Goal: Information Seeking & Learning: Learn about a topic

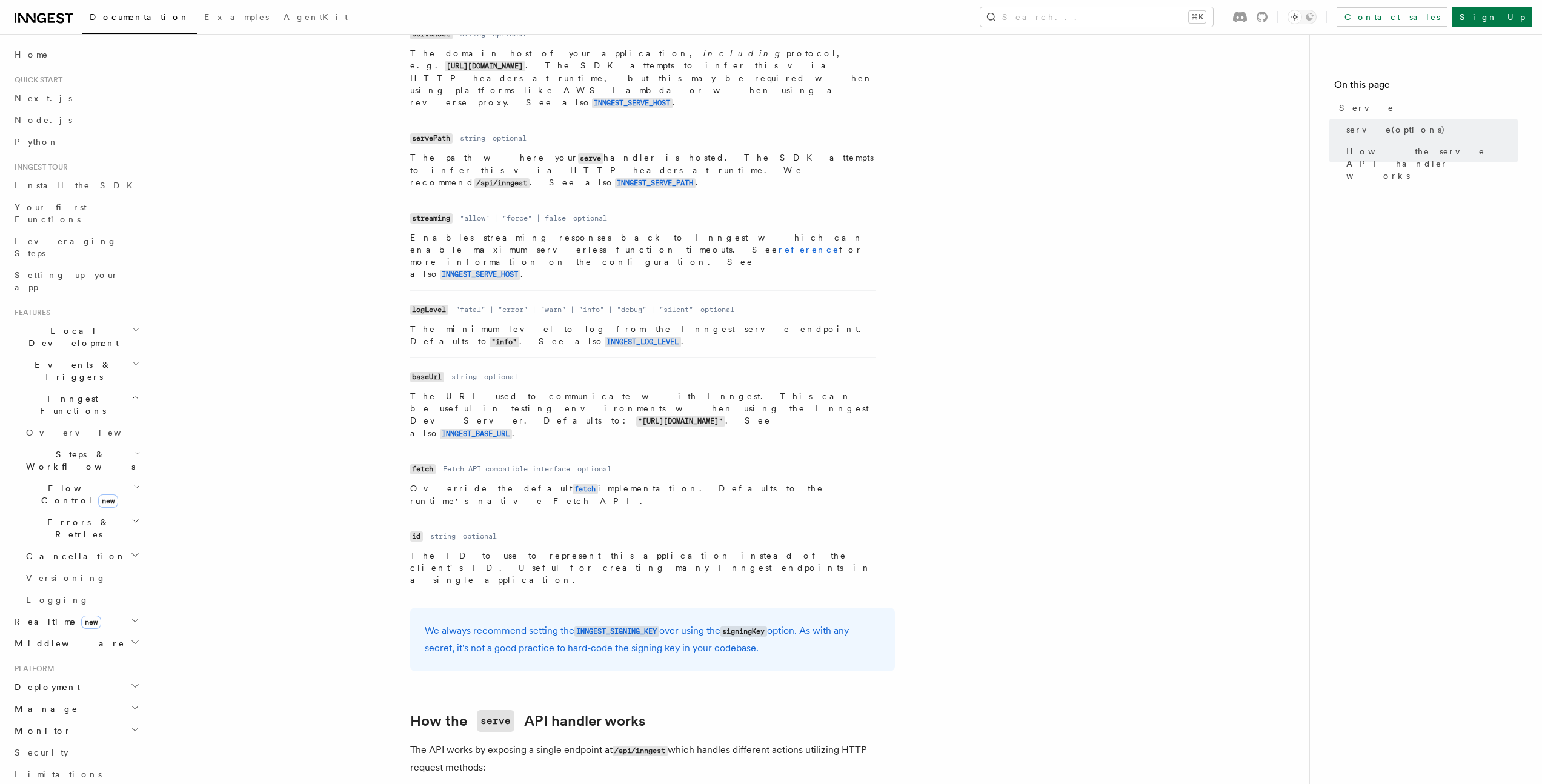
scroll to position [645, 0]
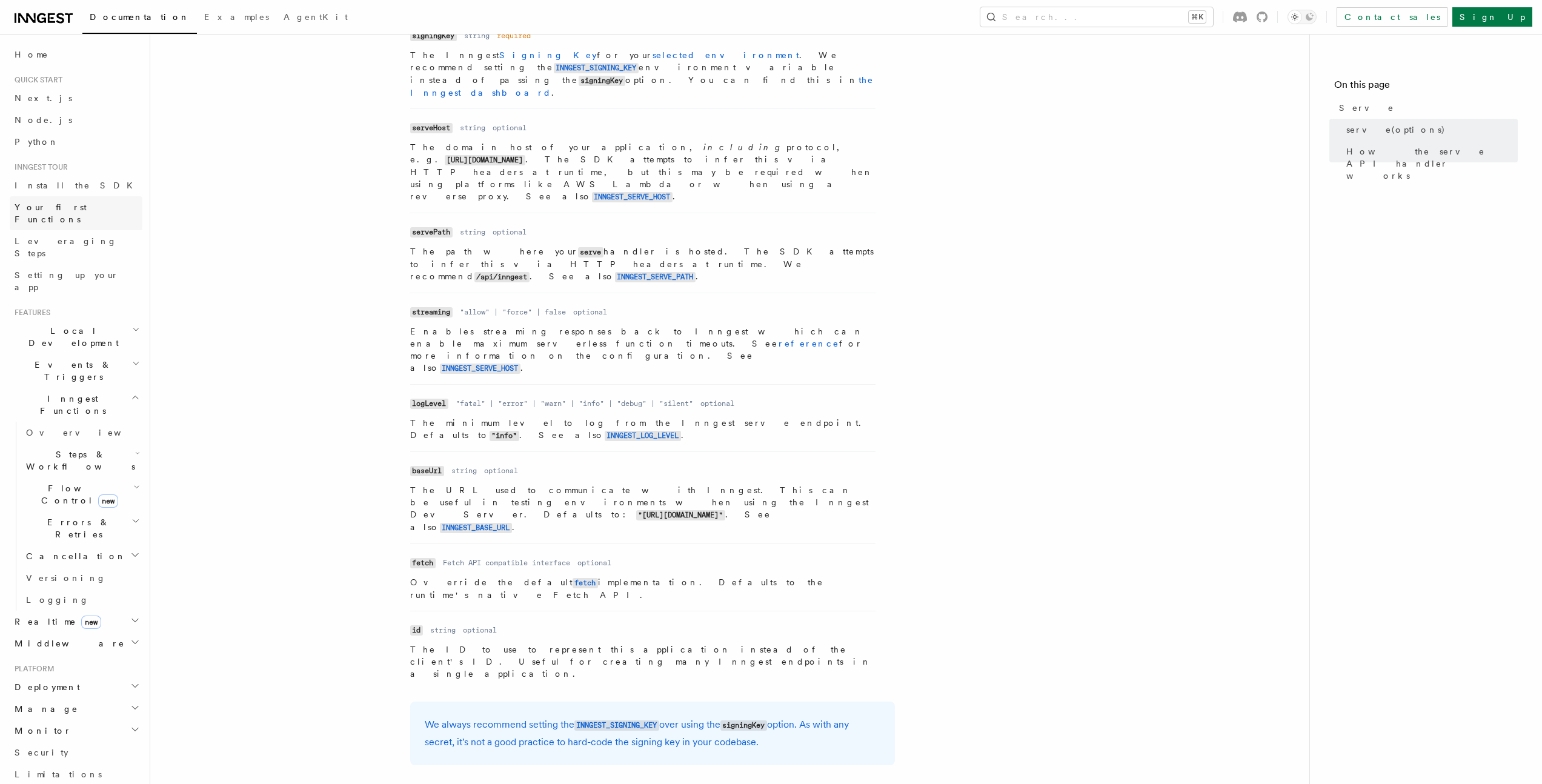
click at [31, 212] on span "Your first Functions" at bounding box center [78, 213] width 128 height 24
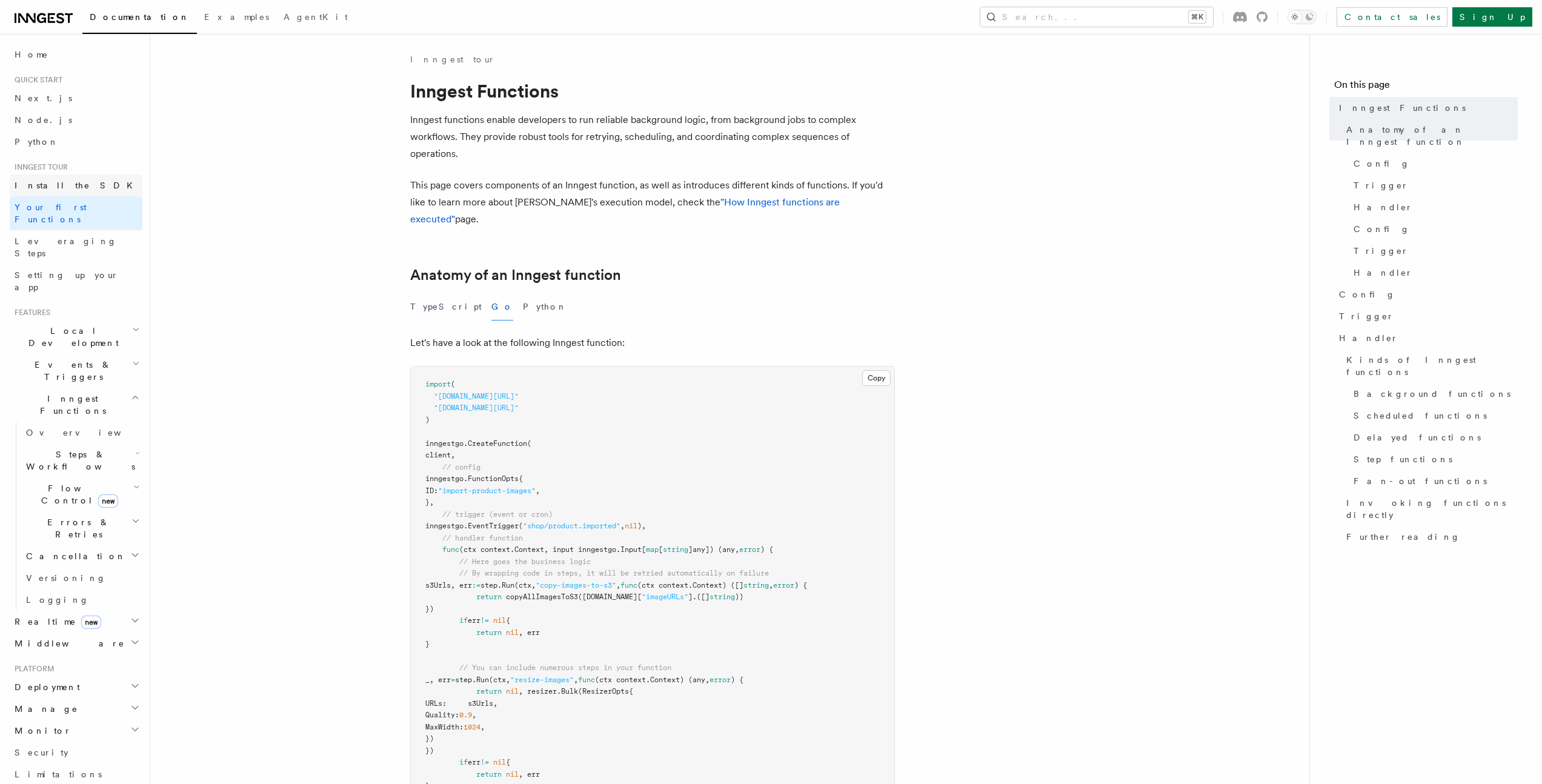
click at [91, 184] on link "Install the SDK" at bounding box center [76, 186] width 133 height 22
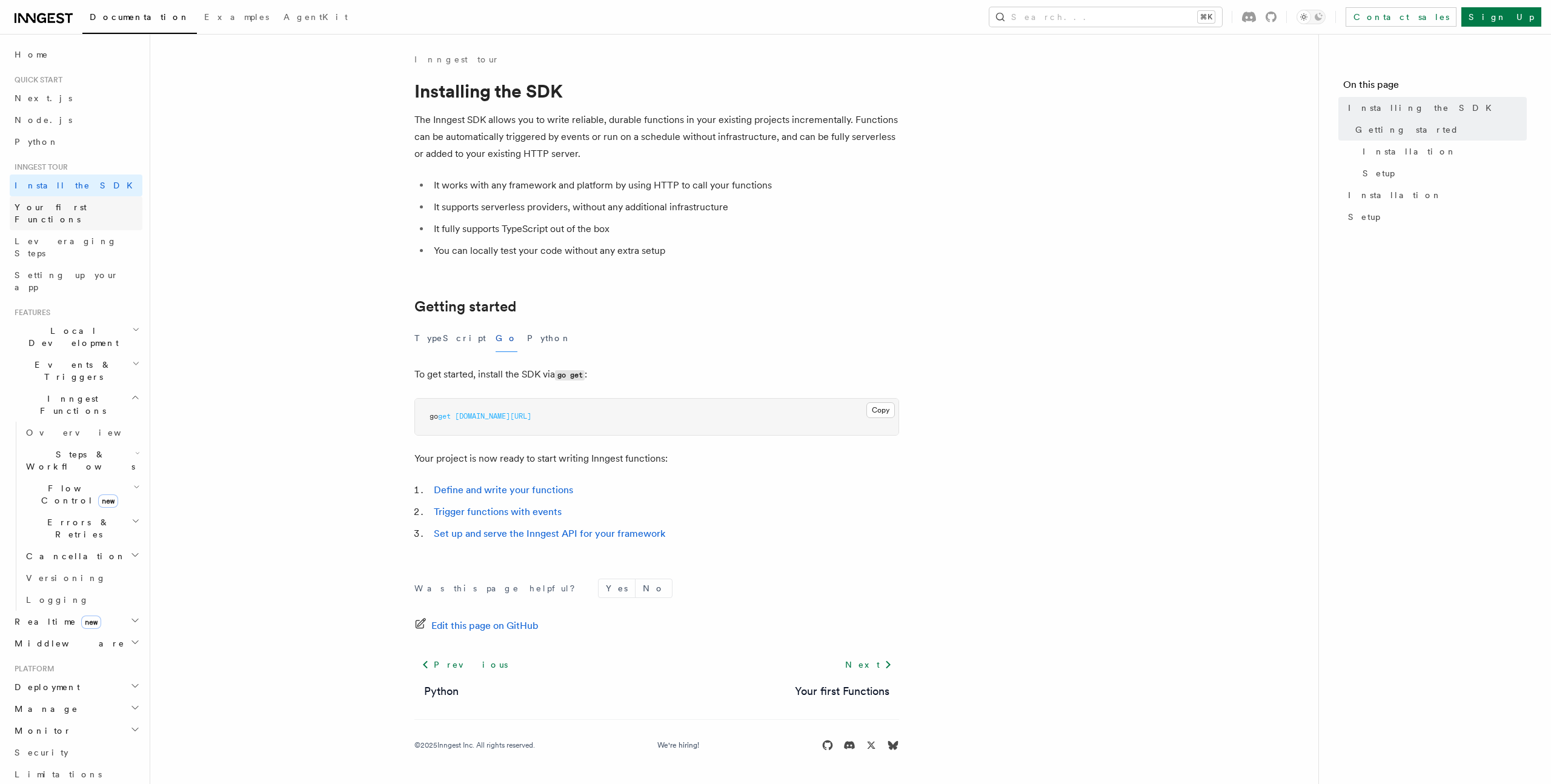
click at [104, 201] on link "Your first Functions" at bounding box center [76, 214] width 133 height 34
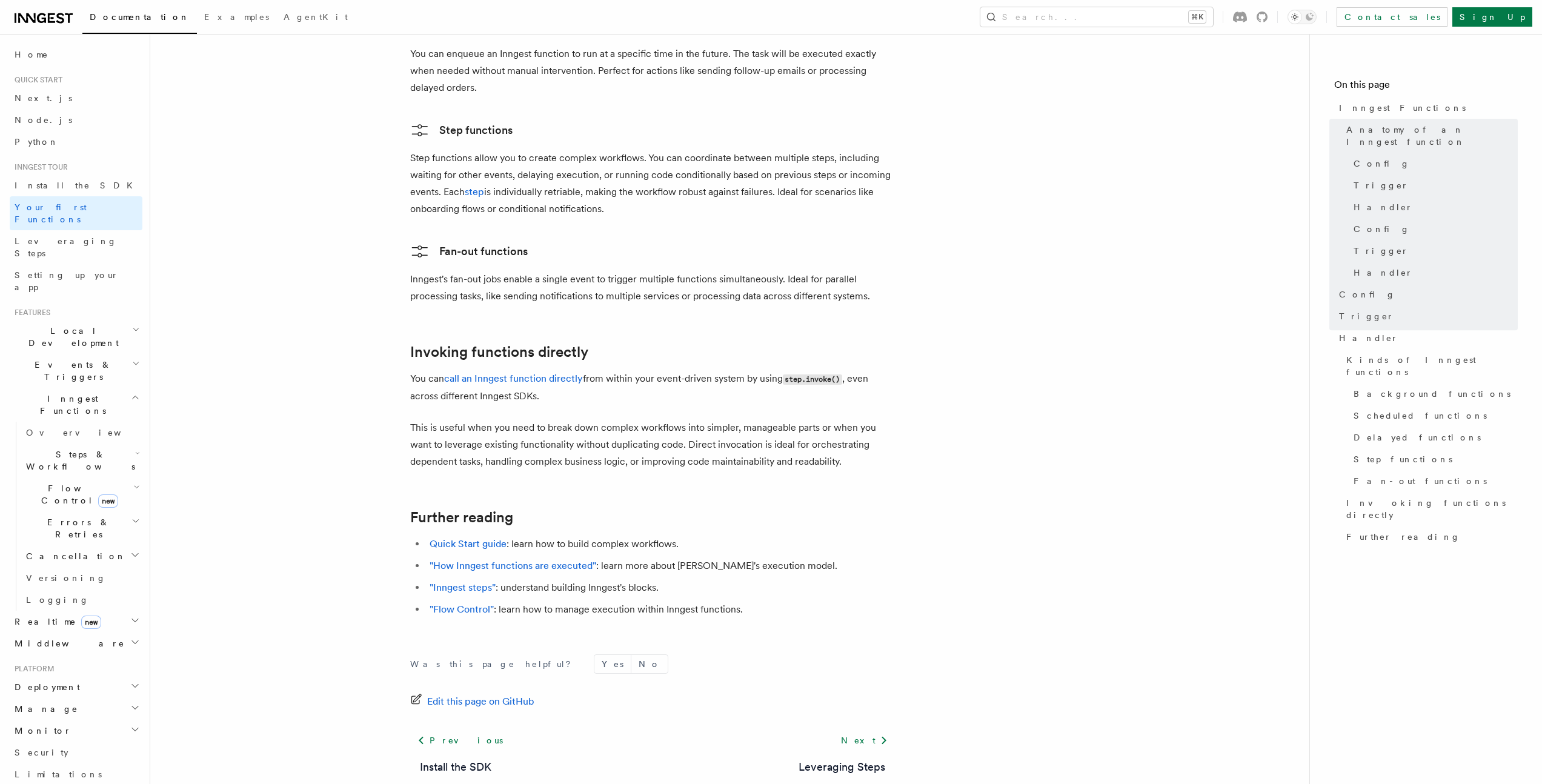
scroll to position [2391, 0]
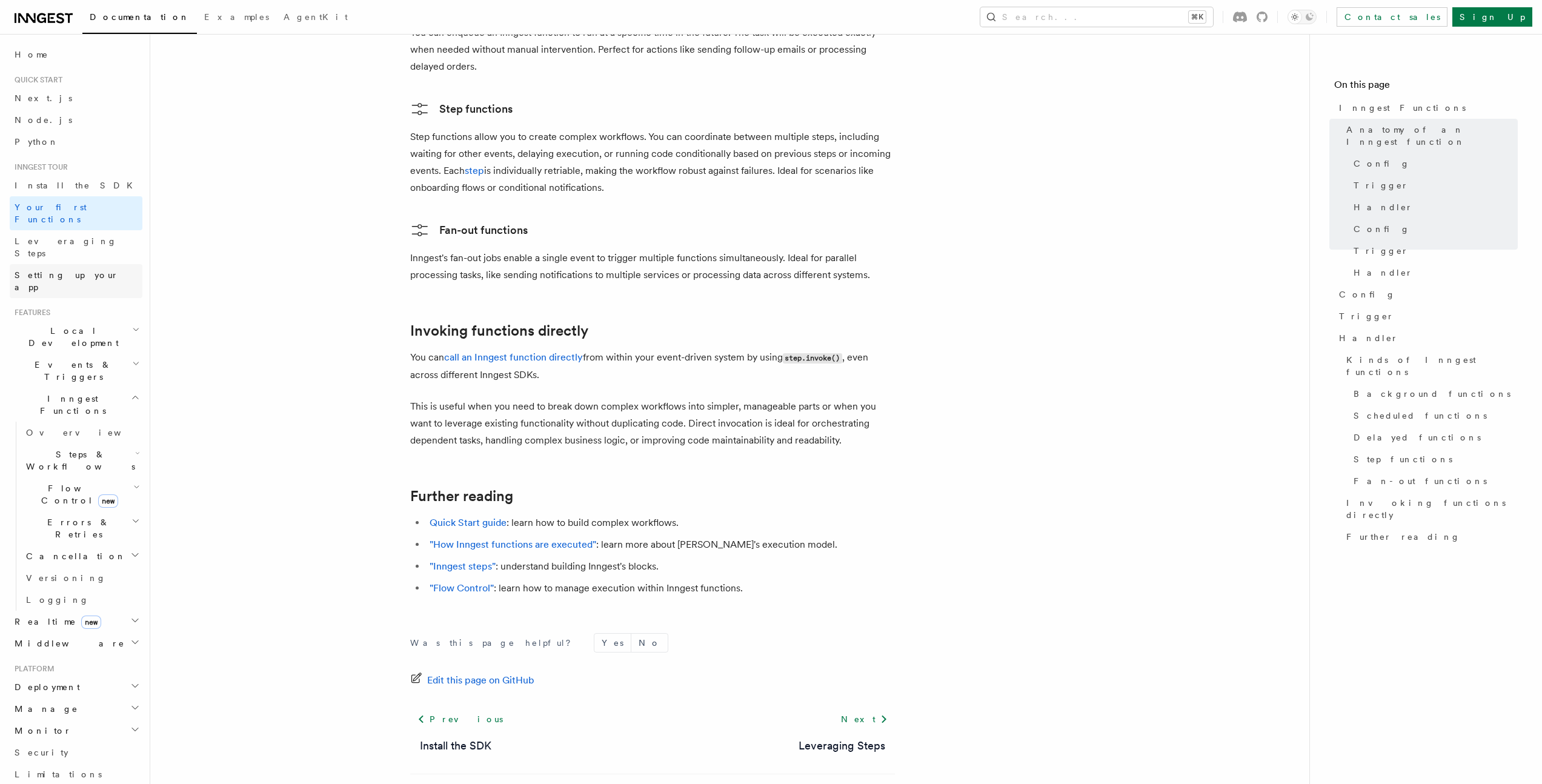
click at [43, 269] on span "Setting up your app" at bounding box center [78, 281] width 128 height 24
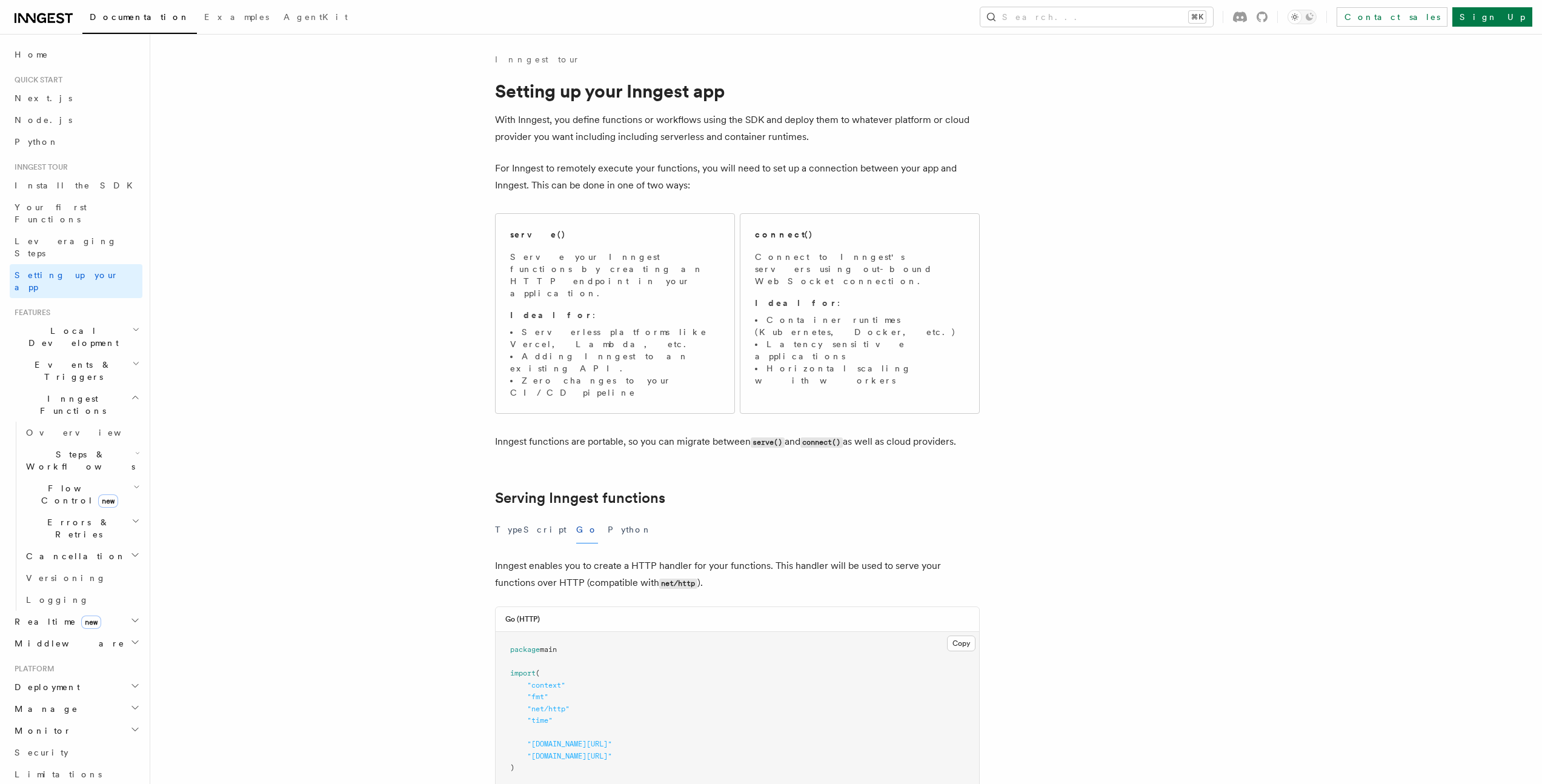
click at [33, 324] on span "Local Development" at bounding box center [71, 336] width 123 height 24
click at [82, 353] on link "Overview" at bounding box center [82, 364] width 121 height 22
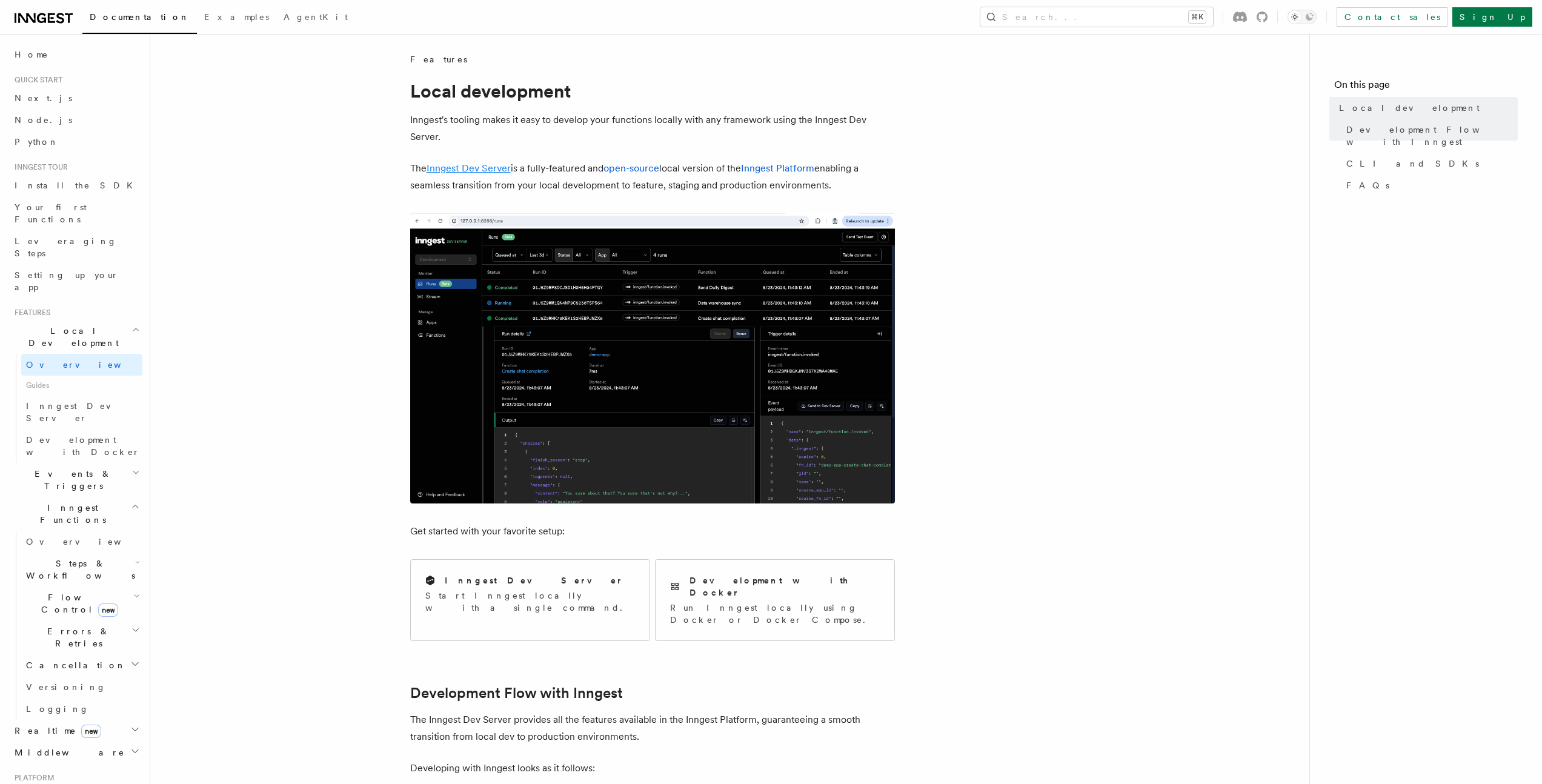
click at [490, 173] on link "Inngest Dev Server" at bounding box center [468, 169] width 84 height 12
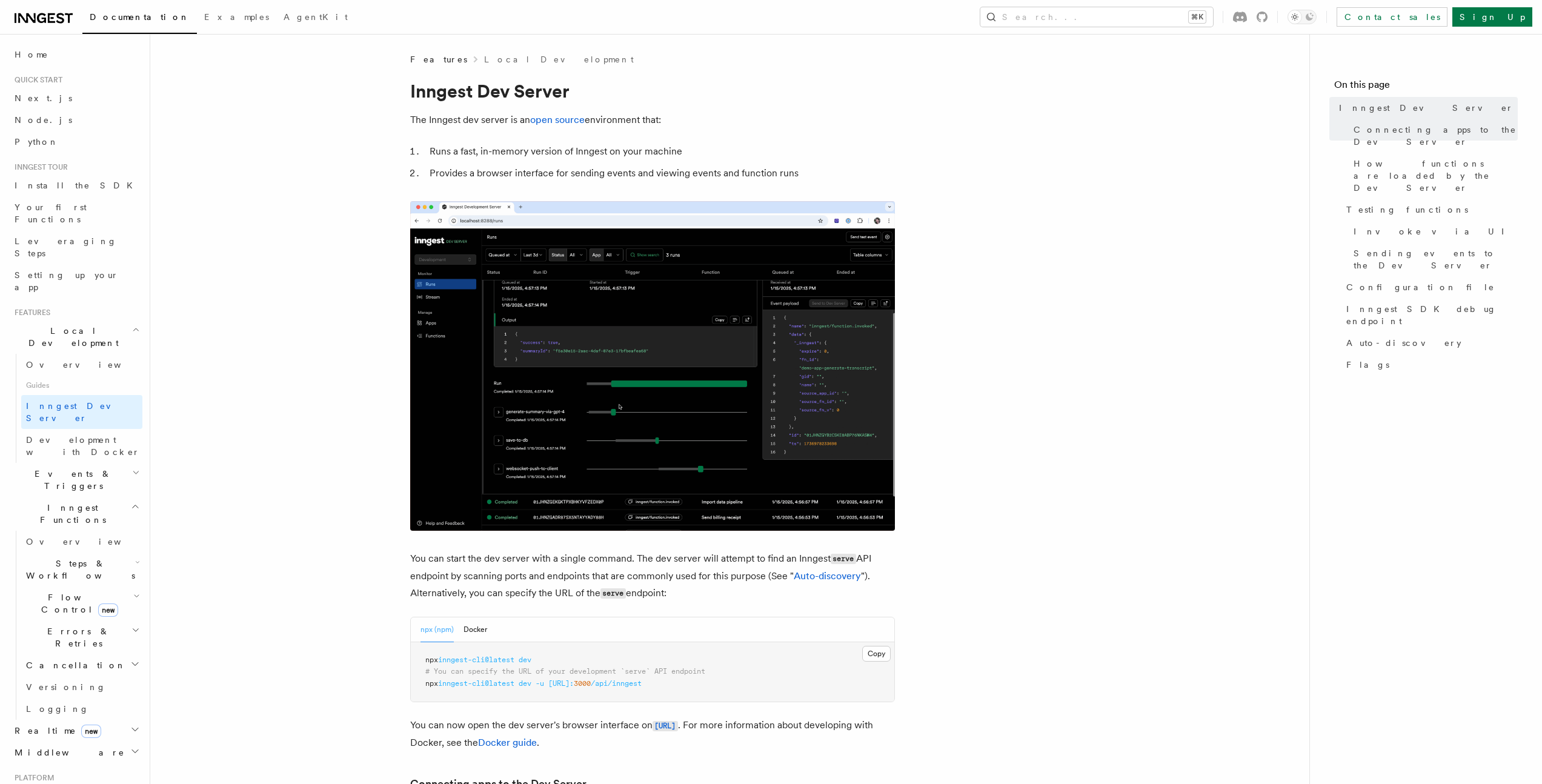
click at [41, 463] on h2 "Events & Triggers" at bounding box center [76, 480] width 133 height 34
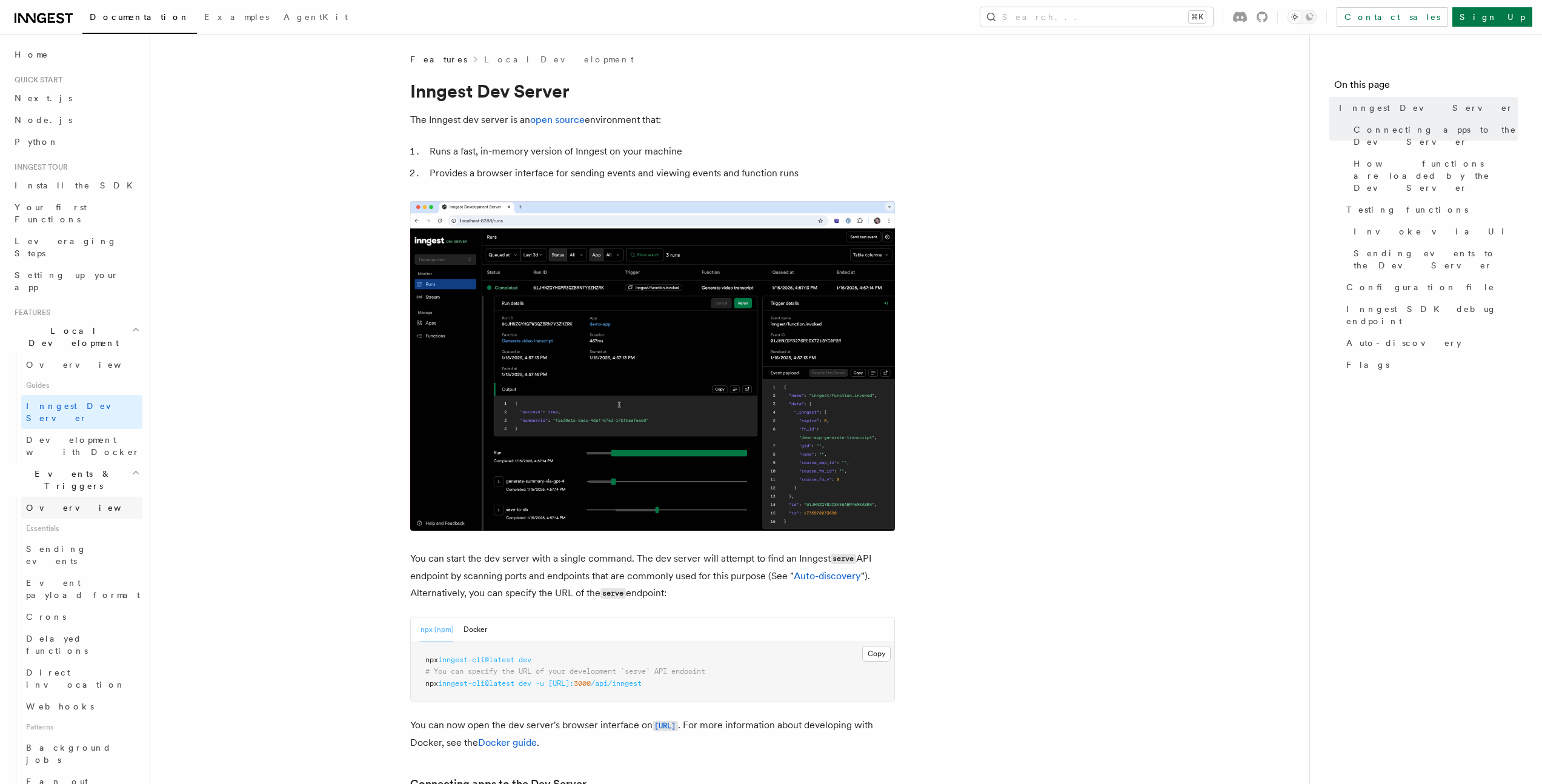
click at [48, 502] on span "Overview" at bounding box center [89, 506] width 125 height 9
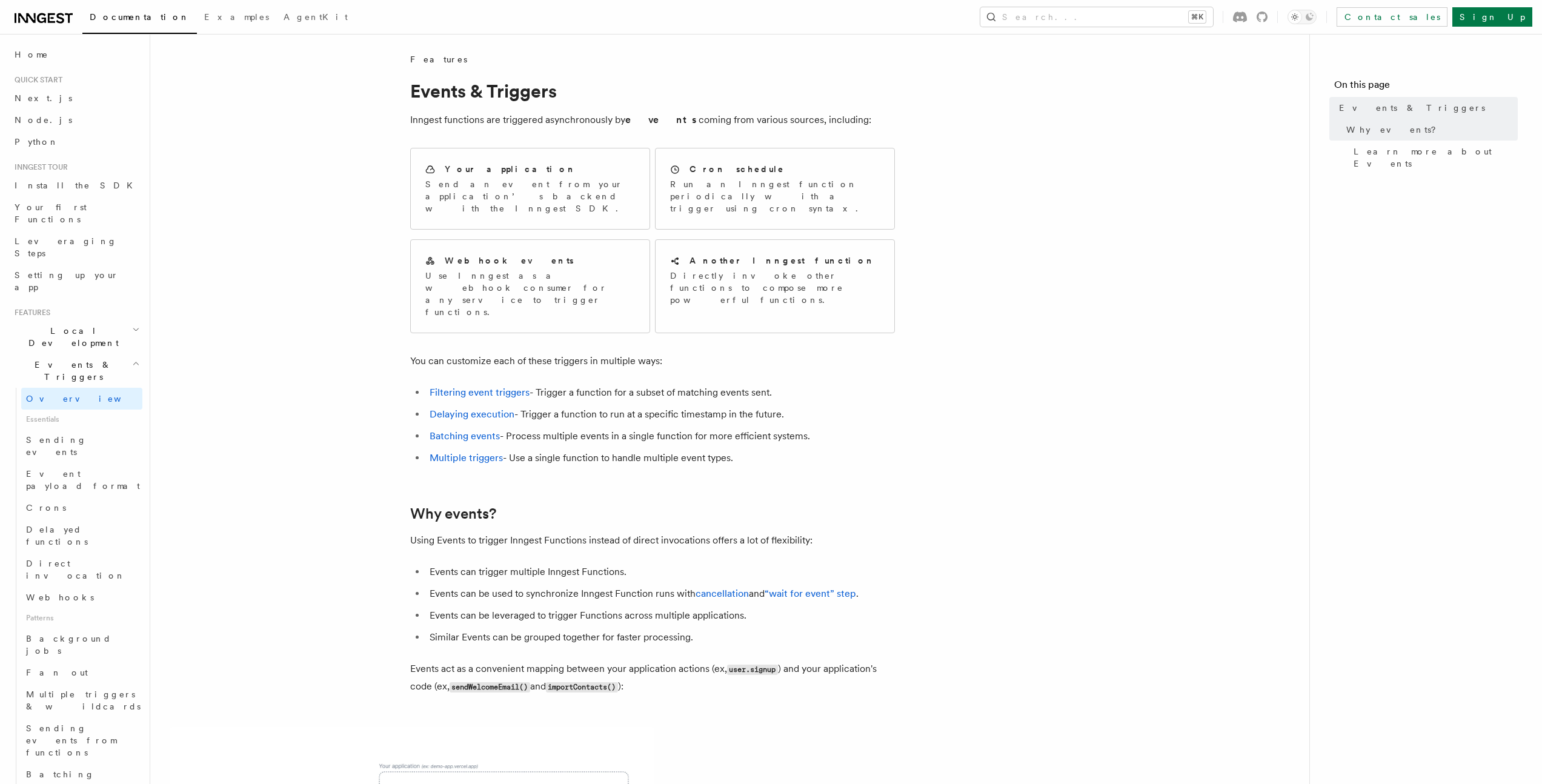
drag, startPoint x: 502, startPoint y: 118, endPoint x: 889, endPoint y: 122, distance: 387.0
click at [889, 122] on p "Inngest functions are triggered asynchronously by events coming from various so…" at bounding box center [652, 120] width 484 height 17
click at [535, 186] on p "Send an event from your application’s backend with the Inngest SDK." at bounding box center [530, 196] width 209 height 37
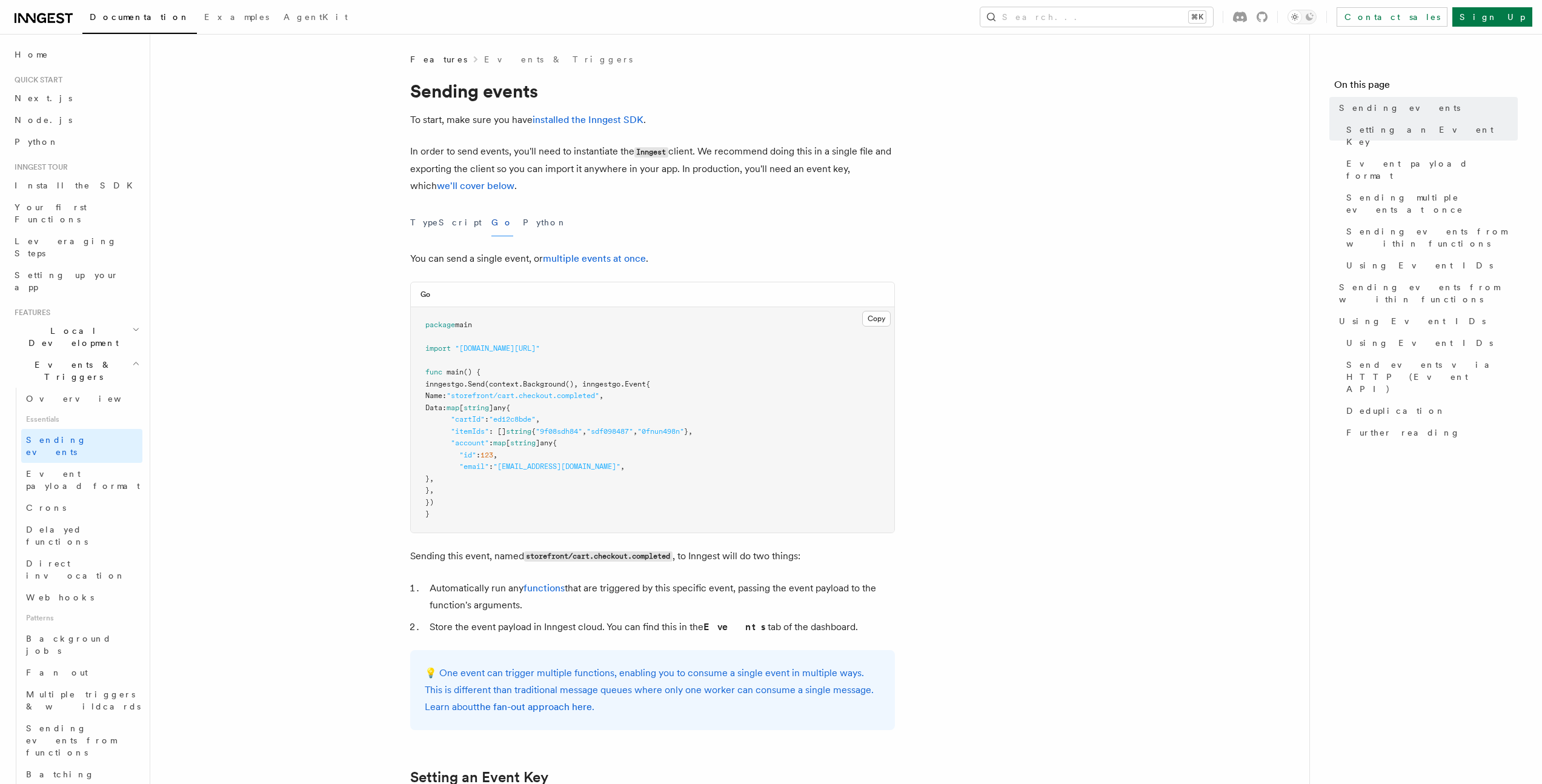
click at [674, 385] on pre "package main import "[DOMAIN_NAME][URL]" func main () { inngestgo. Send (contex…" at bounding box center [652, 420] width 484 height 226
click at [674, 385] on pre "package main import "github.com/inngest/inngest-go" func main () { inngestgo. S…" at bounding box center [652, 420] width 484 height 226
drag, startPoint x: 430, startPoint y: 385, endPoint x: 696, endPoint y: 381, distance: 266.0
click at [696, 381] on pre "package main import "github.com/inngest/inngest-go" func main () { inngestgo. S…" at bounding box center [652, 420] width 484 height 226
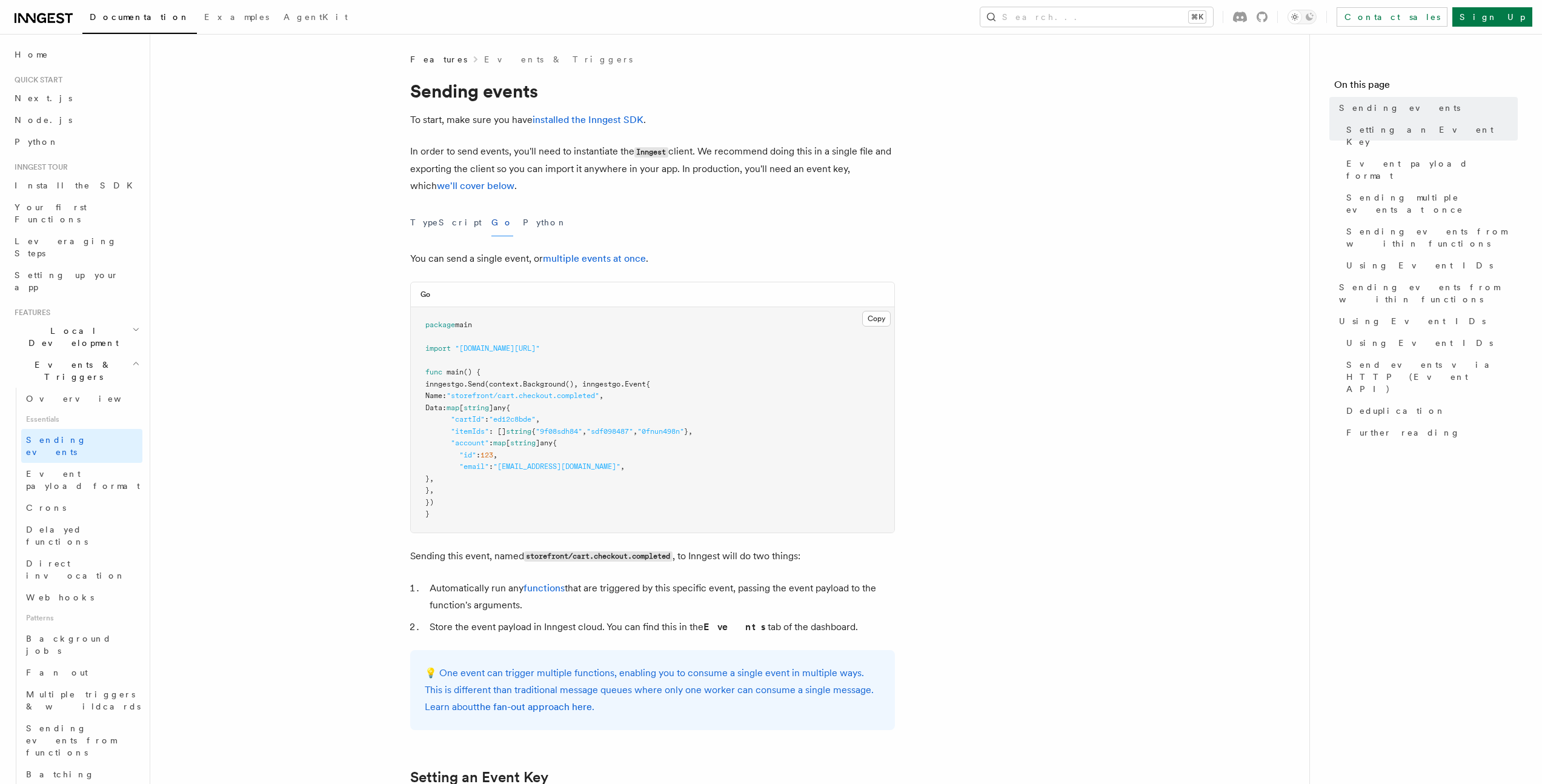
click at [650, 384] on span "(), inngestgo.Event{" at bounding box center [608, 384] width 85 height 9
drag, startPoint x: 432, startPoint y: 385, endPoint x: 532, endPoint y: 497, distance: 150.1
click at [532, 497] on pre "package main import "github.com/inngest/inngest-go" func main () { inngestgo. S…" at bounding box center [652, 420] width 484 height 226
copy code "inngestgo. Send (context. Background (), inngestgo.Event{ Name: "storefront/car…"
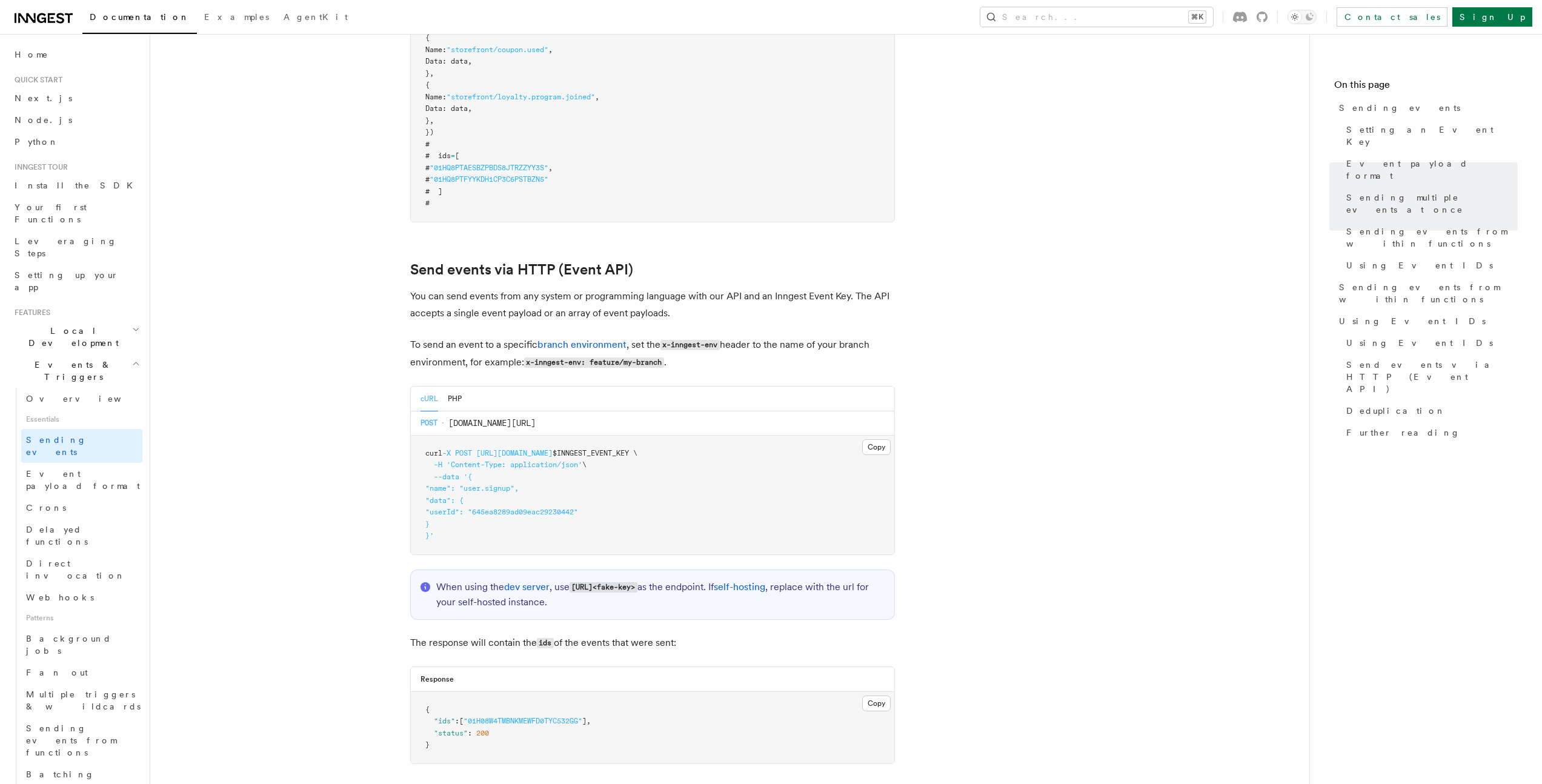
scroll to position [1642, 0]
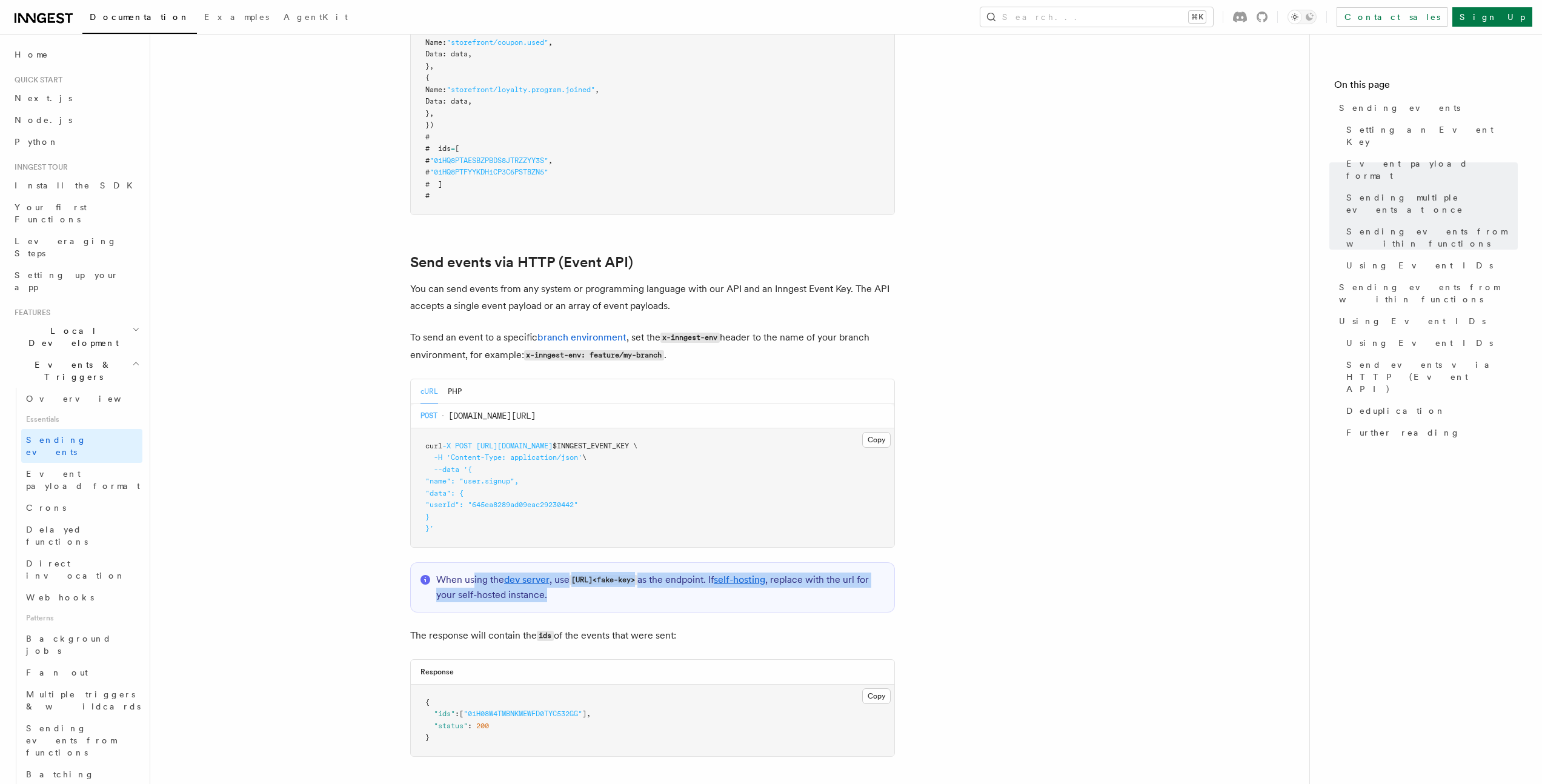
drag, startPoint x: 473, startPoint y: 565, endPoint x: 732, endPoint y: 585, distance: 259.8
click at [732, 585] on div "When using the dev server , use http://localhost:8288/e/<fake-key> as the endpo…" at bounding box center [652, 587] width 484 height 50
drag, startPoint x: 425, startPoint y: 616, endPoint x: 700, endPoint y: 617, distance: 275.0
click at [700, 627] on p "The response will contain the ids of the events that were sent:" at bounding box center [652, 635] width 484 height 18
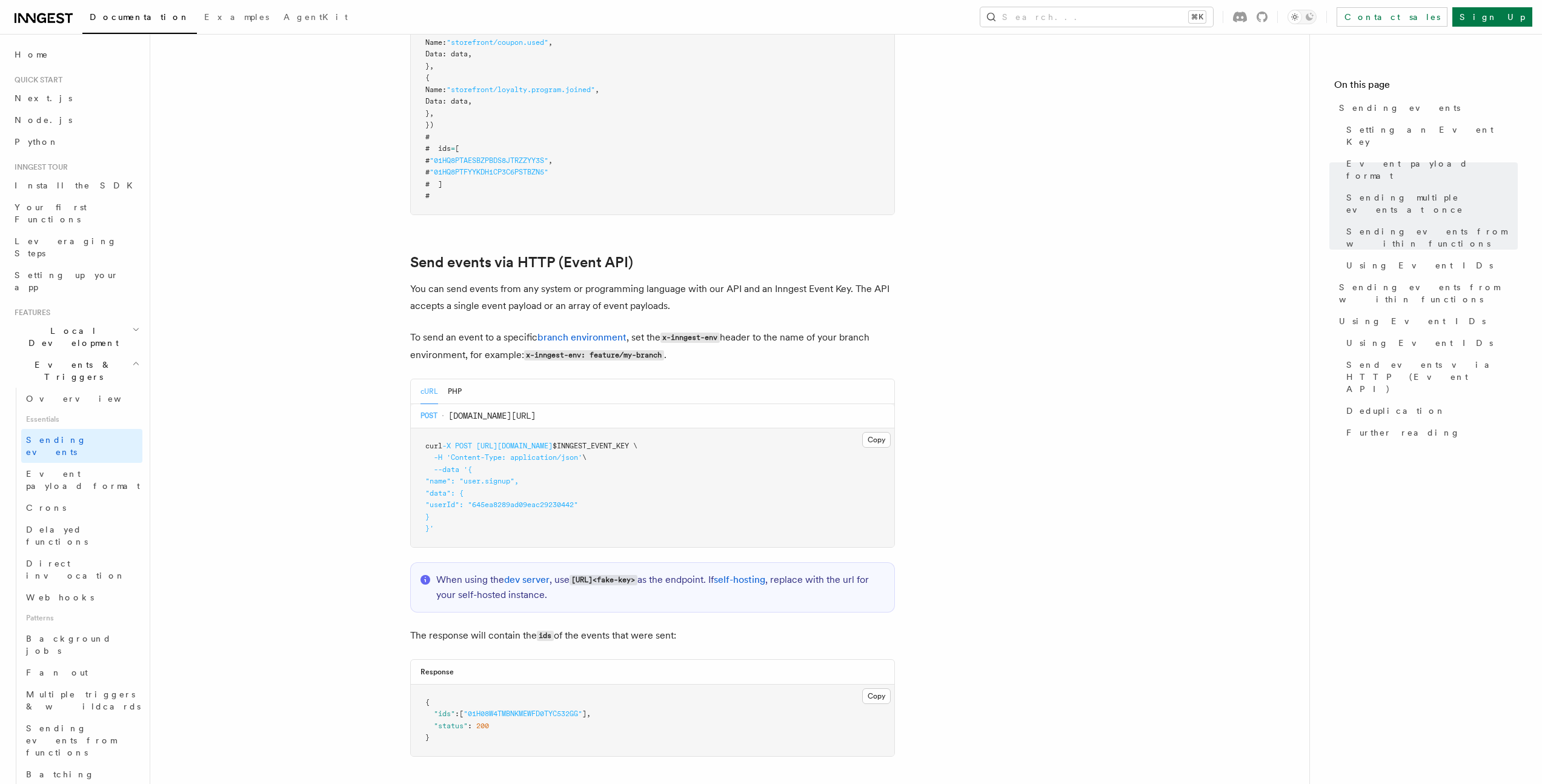
click at [700, 627] on p "The response will contain the ids of the events that were sent:" at bounding box center [652, 635] width 484 height 18
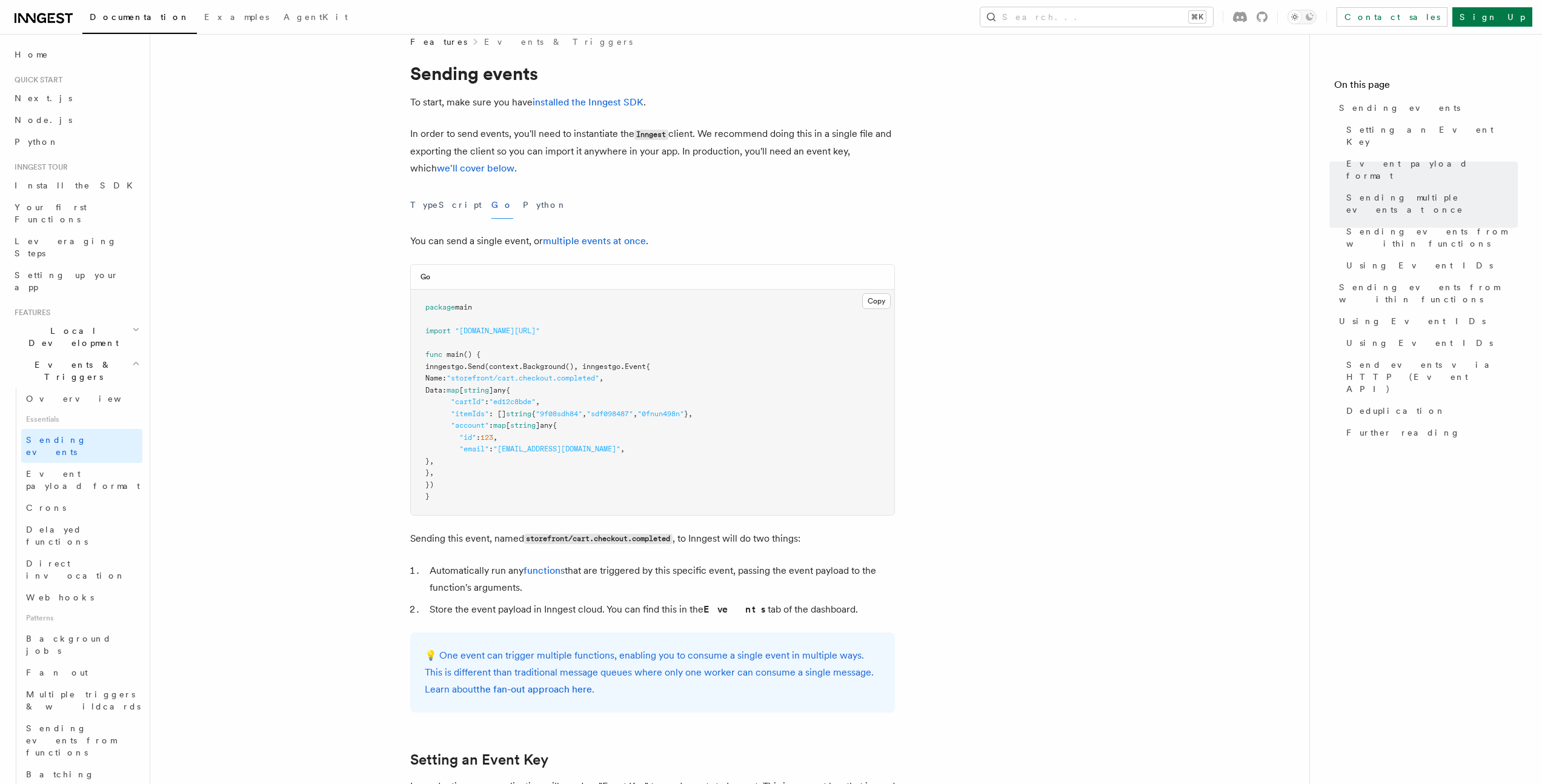
scroll to position [0, 0]
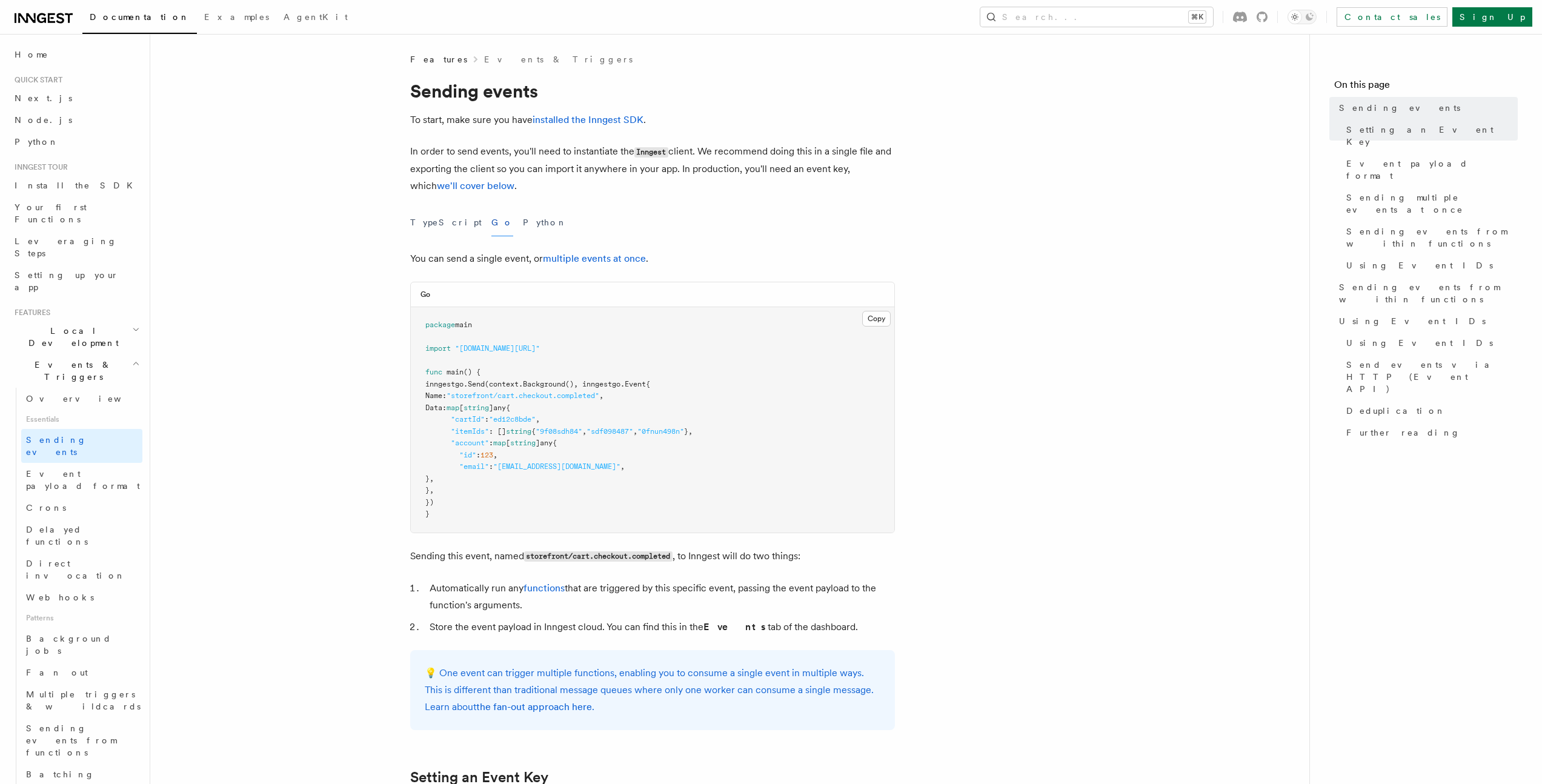
click at [695, 384] on pre "package main import "github.com/inngest/inngest-go" func main () { inngestgo. S…" at bounding box center [652, 420] width 484 height 226
drag, startPoint x: 432, startPoint y: 384, endPoint x: 692, endPoint y: 383, distance: 260.0
click at [692, 383] on pre "package main import "github.com/inngest/inngest-go" func main () { inngestgo. S…" at bounding box center [652, 420] width 484 height 226
drag, startPoint x: 433, startPoint y: 386, endPoint x: 572, endPoint y: 500, distance: 179.8
click at [572, 500] on pre "package main import "github.com/inngest/inngest-go" func main () { inngestgo. S…" at bounding box center [652, 420] width 484 height 226
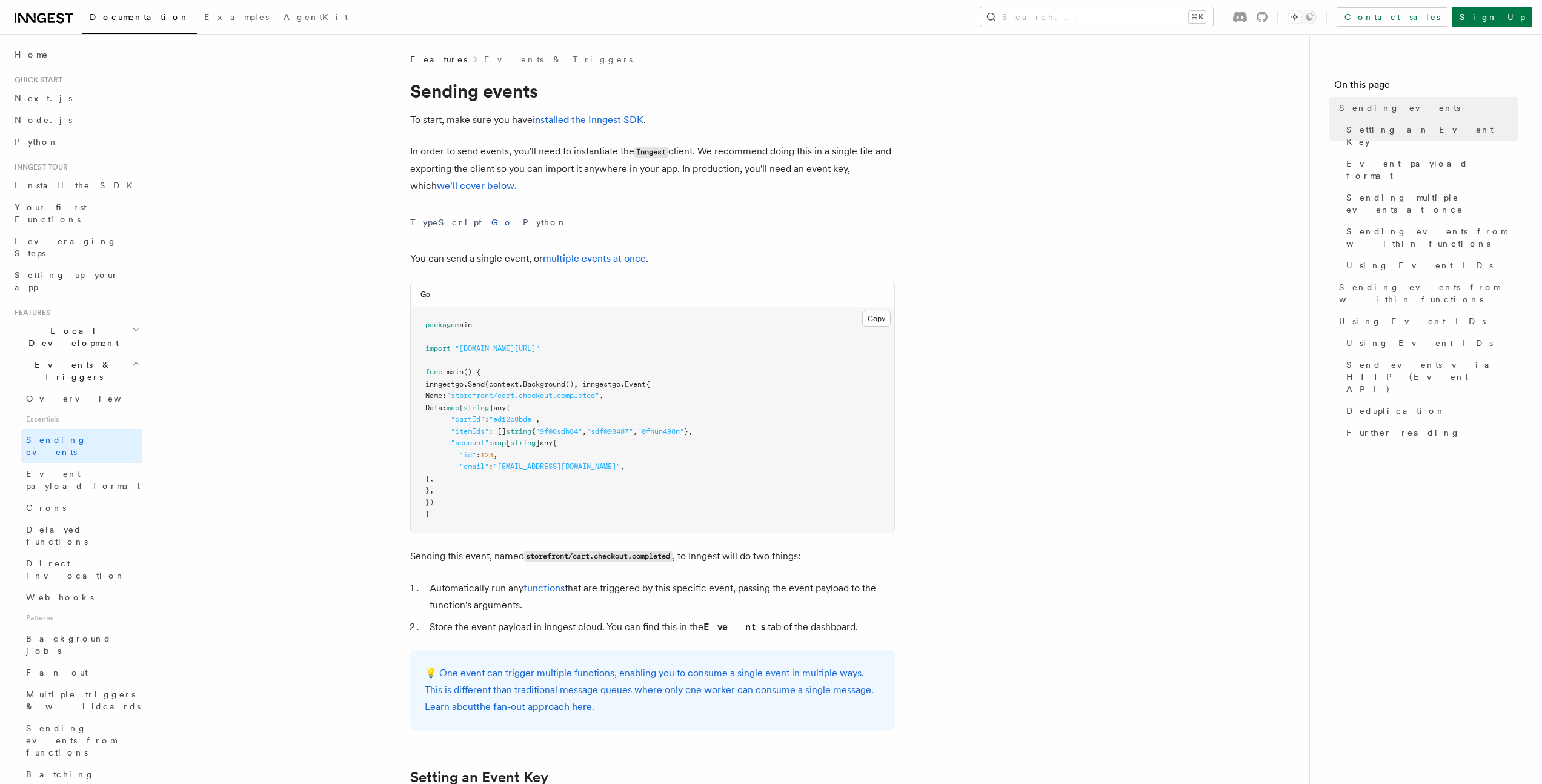
copy code "inngestgo. Send (context. Background (), inngestgo.Event{ Name: "storefront/car…"
click at [679, 405] on pre "package main import "github.com/inngest/inngest-go" func main () { inngestgo. S…" at bounding box center [652, 420] width 484 height 226
drag, startPoint x: 429, startPoint y: 385, endPoint x: 530, endPoint y: 502, distance: 154.6
click at [530, 502] on pre "package main import "github.com/inngest/inngest-go" func main () { inngestgo. S…" at bounding box center [652, 420] width 484 height 226
copy code "inngestgo. Send (context. Background (), inngestgo.Event{ Name: "storefront/car…"
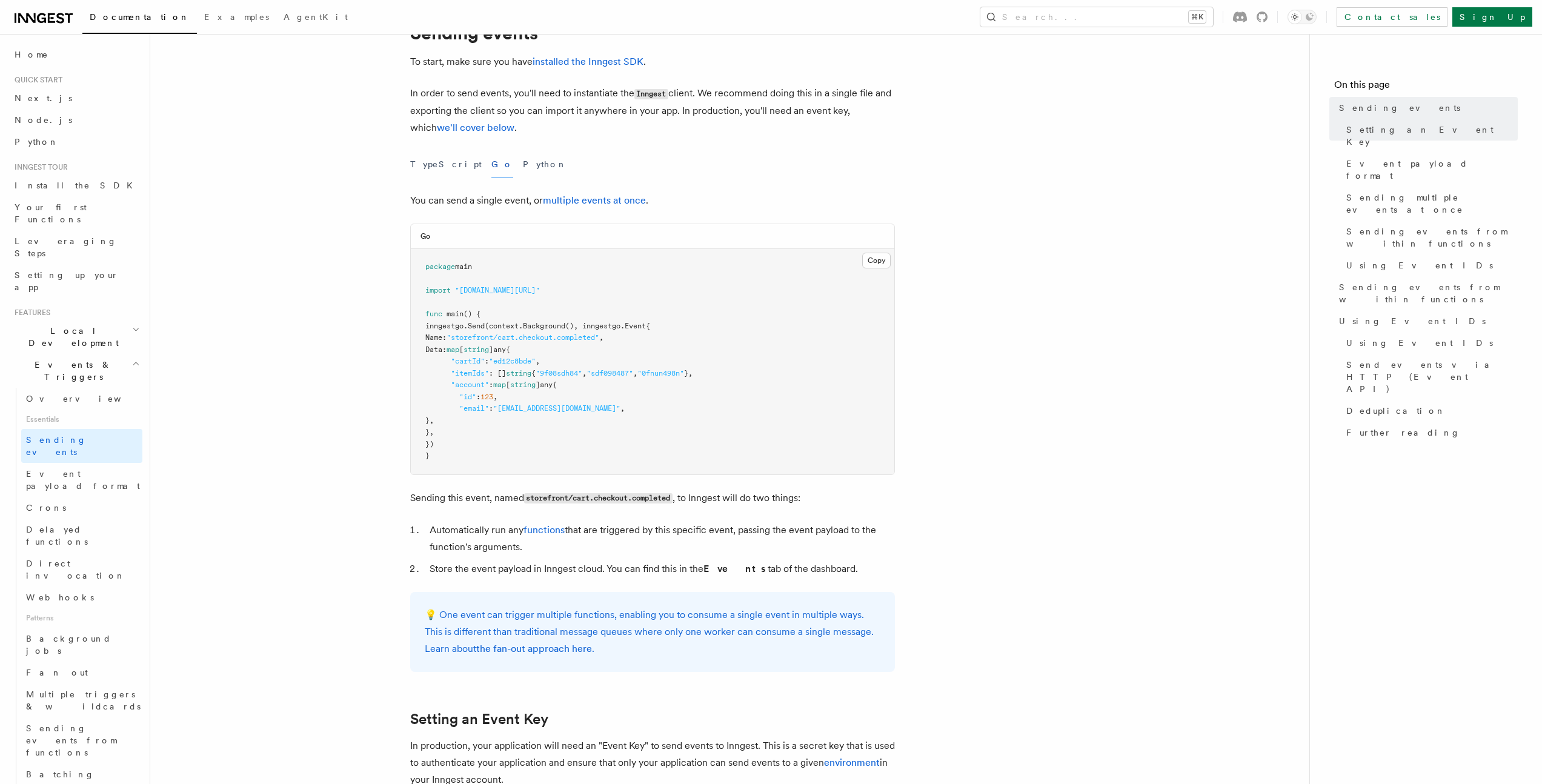
scroll to position [69, 0]
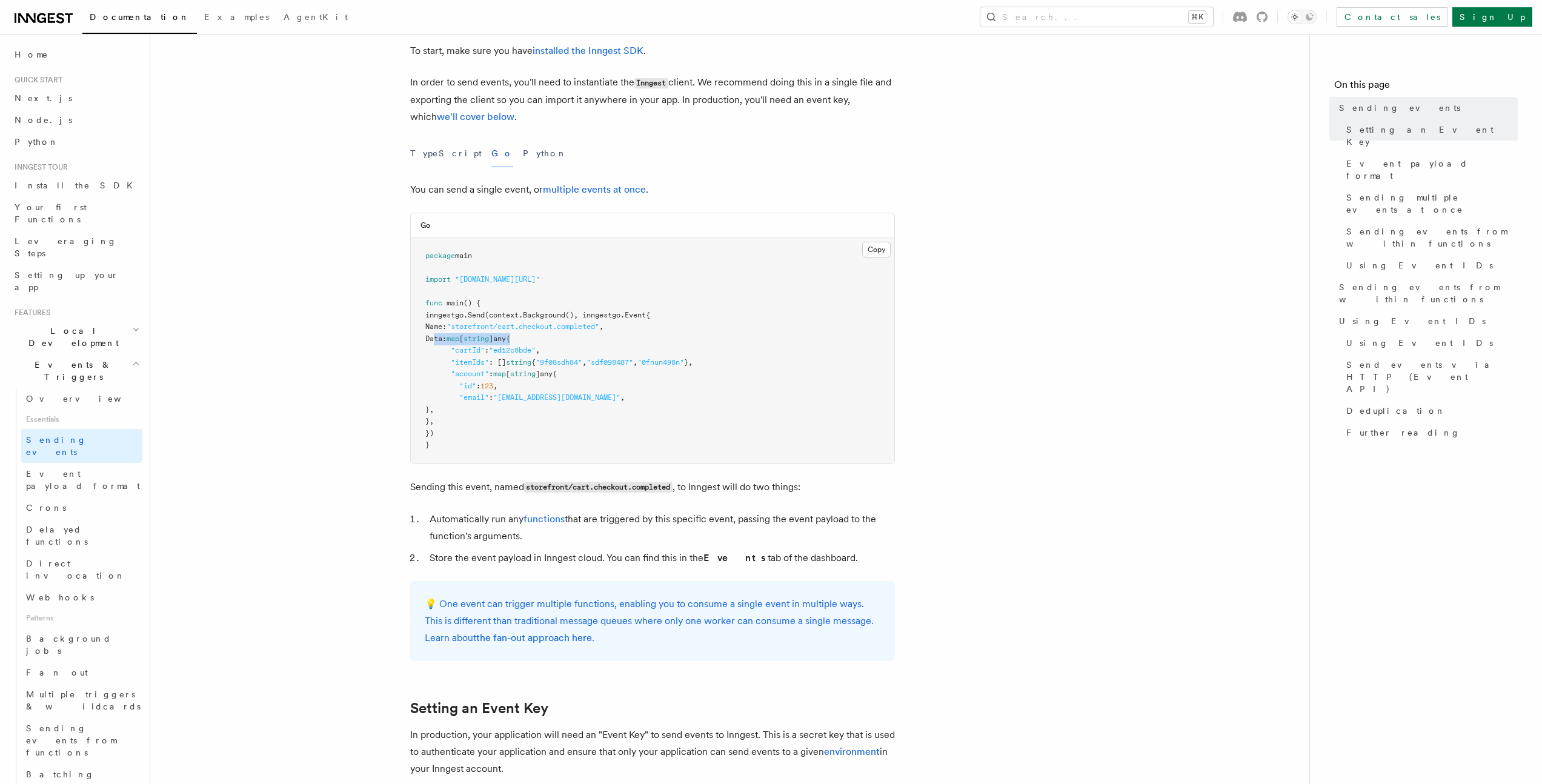
drag, startPoint x: 433, startPoint y: 343, endPoint x: 605, endPoint y: 342, distance: 172.0
click at [605, 342] on pre "package main import "github.com/inngest/inngest-go" func main () { inngestgo. S…" at bounding box center [652, 351] width 484 height 226
drag, startPoint x: 453, startPoint y: 515, endPoint x: 633, endPoint y: 524, distance: 180.2
click at [633, 524] on li "Automatically run any functions that are triggered by this specific event, pass…" at bounding box center [660, 528] width 469 height 34
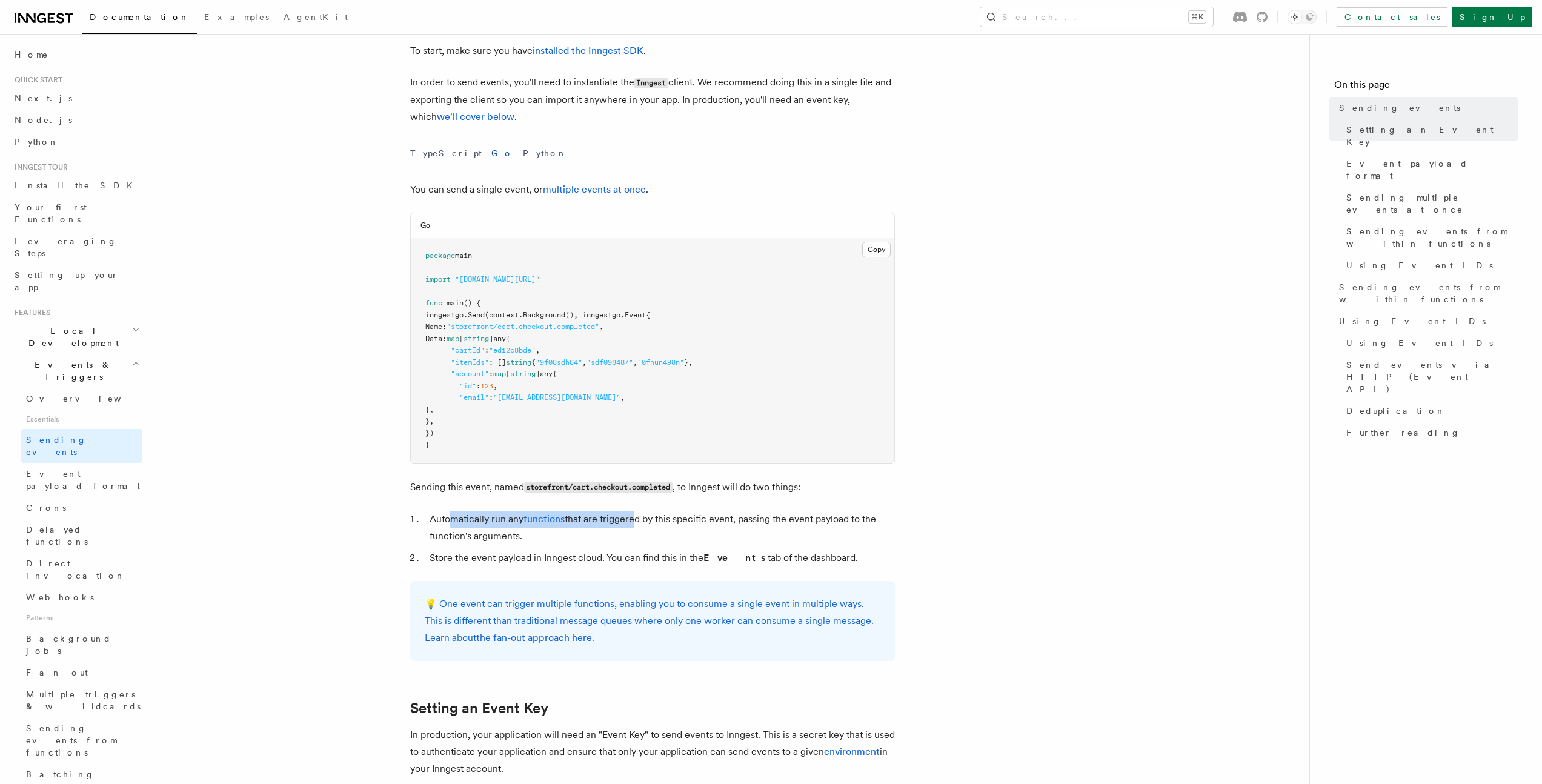
click at [633, 524] on li "Automatically run any functions that are triggered by this specific event, pass…" at bounding box center [660, 528] width 469 height 34
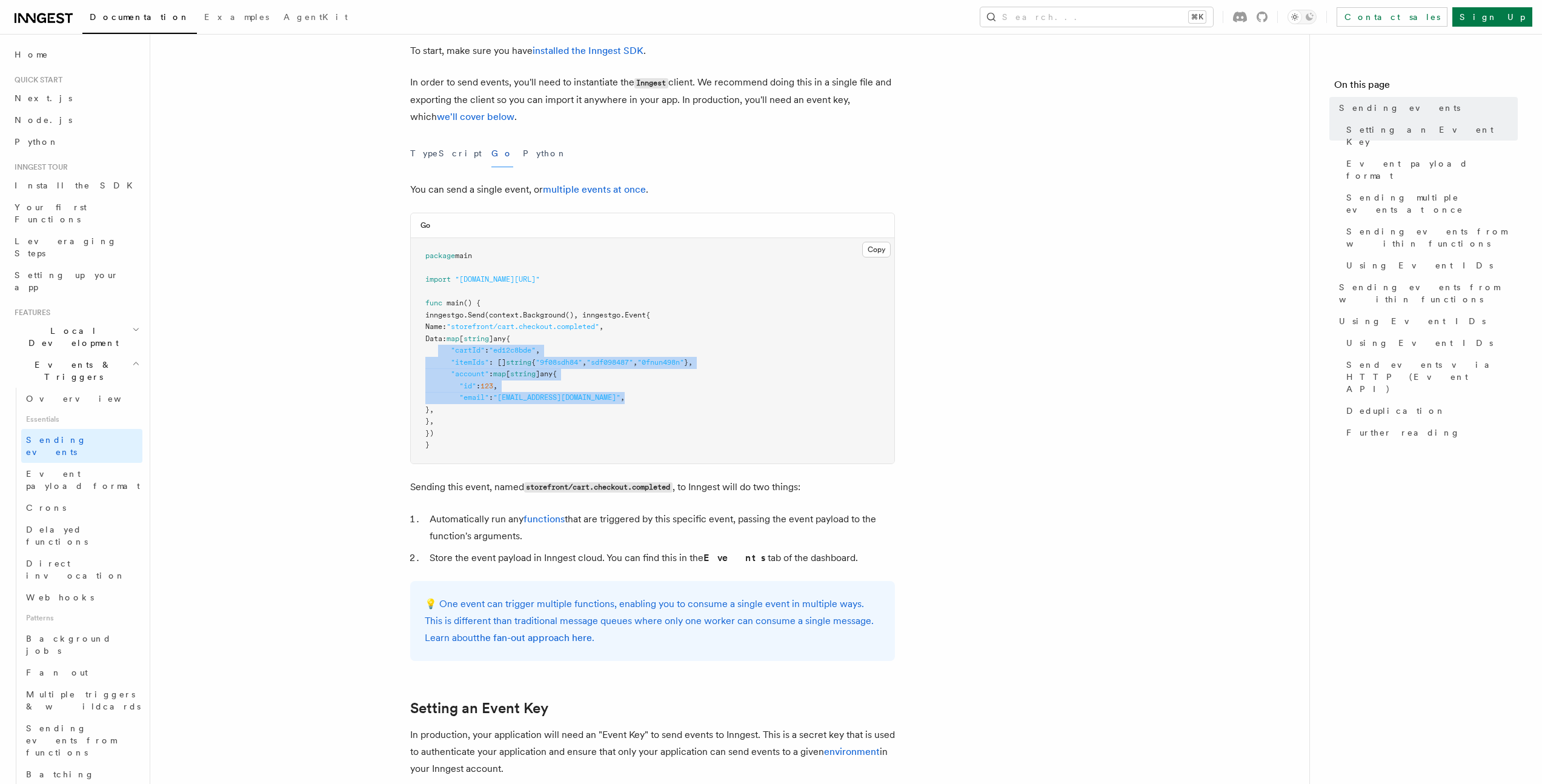
drag, startPoint x: 440, startPoint y: 352, endPoint x: 637, endPoint y: 396, distance: 201.9
click at [637, 396] on pre "package main import "github.com/inngest/inngest-go" func main () { inngestgo. S…" at bounding box center [652, 351] width 484 height 226
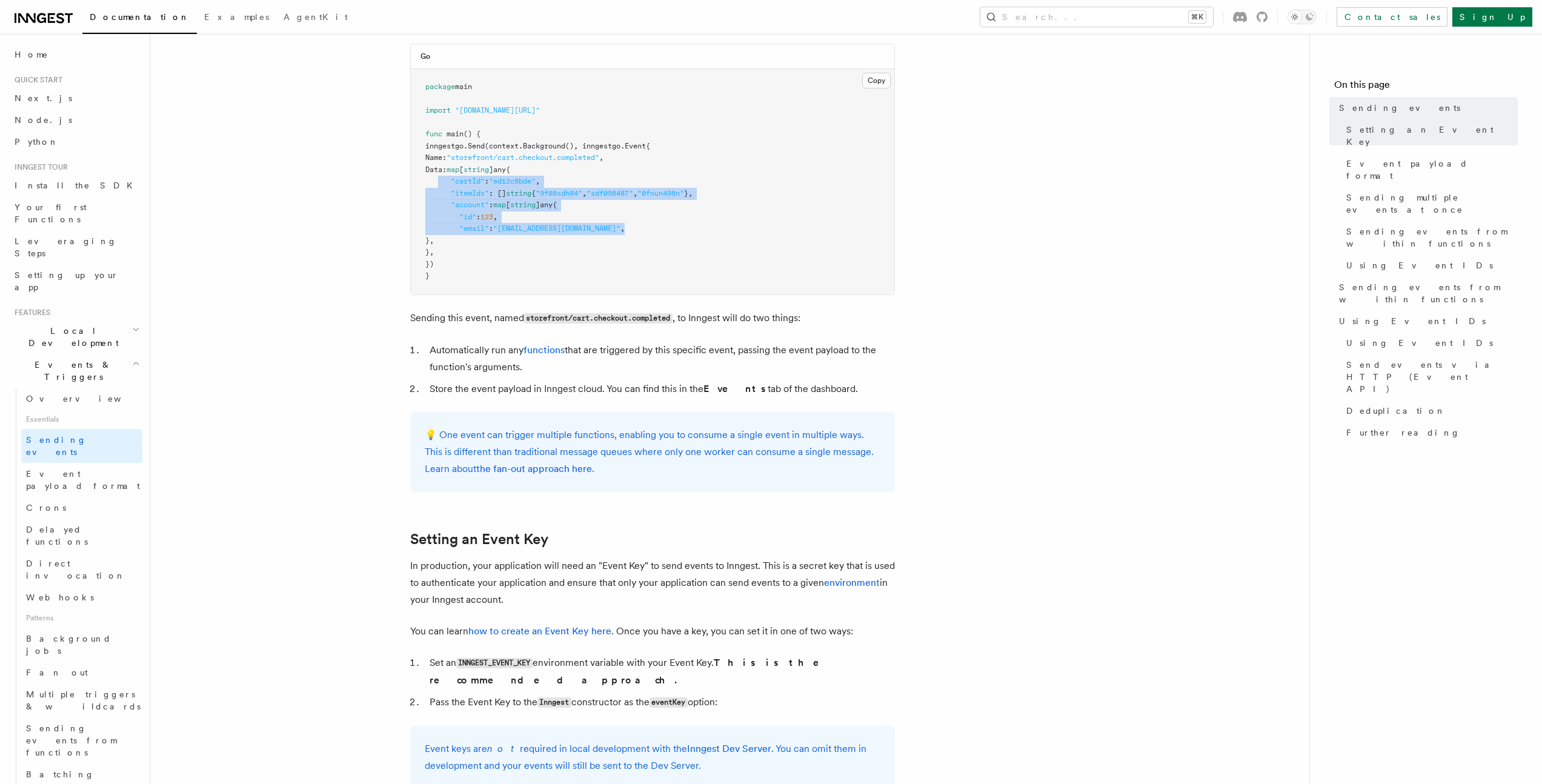
scroll to position [288, 0]
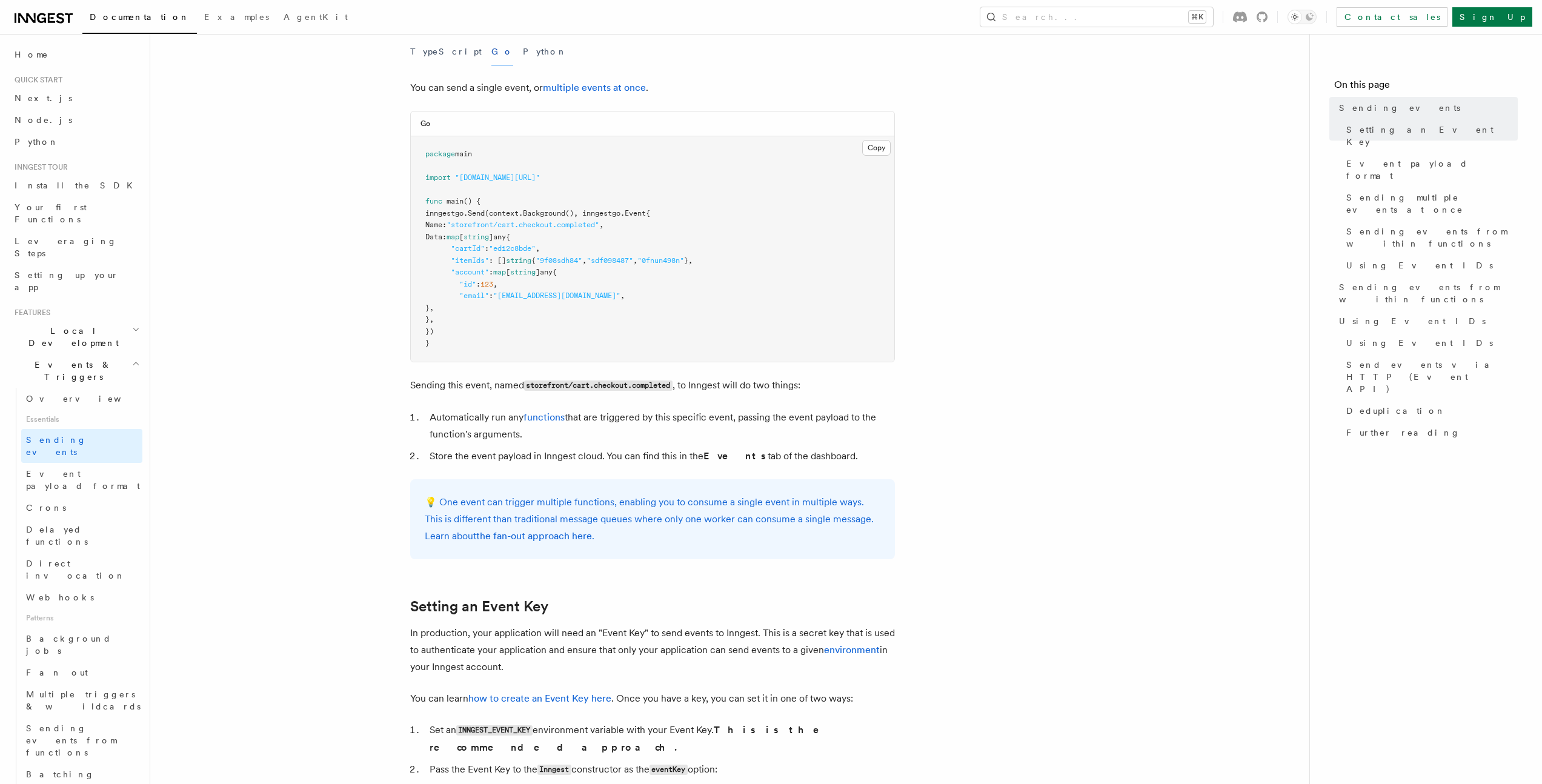
scroll to position [169, 0]
click at [523, 58] on button "Python" at bounding box center [545, 53] width 44 height 27
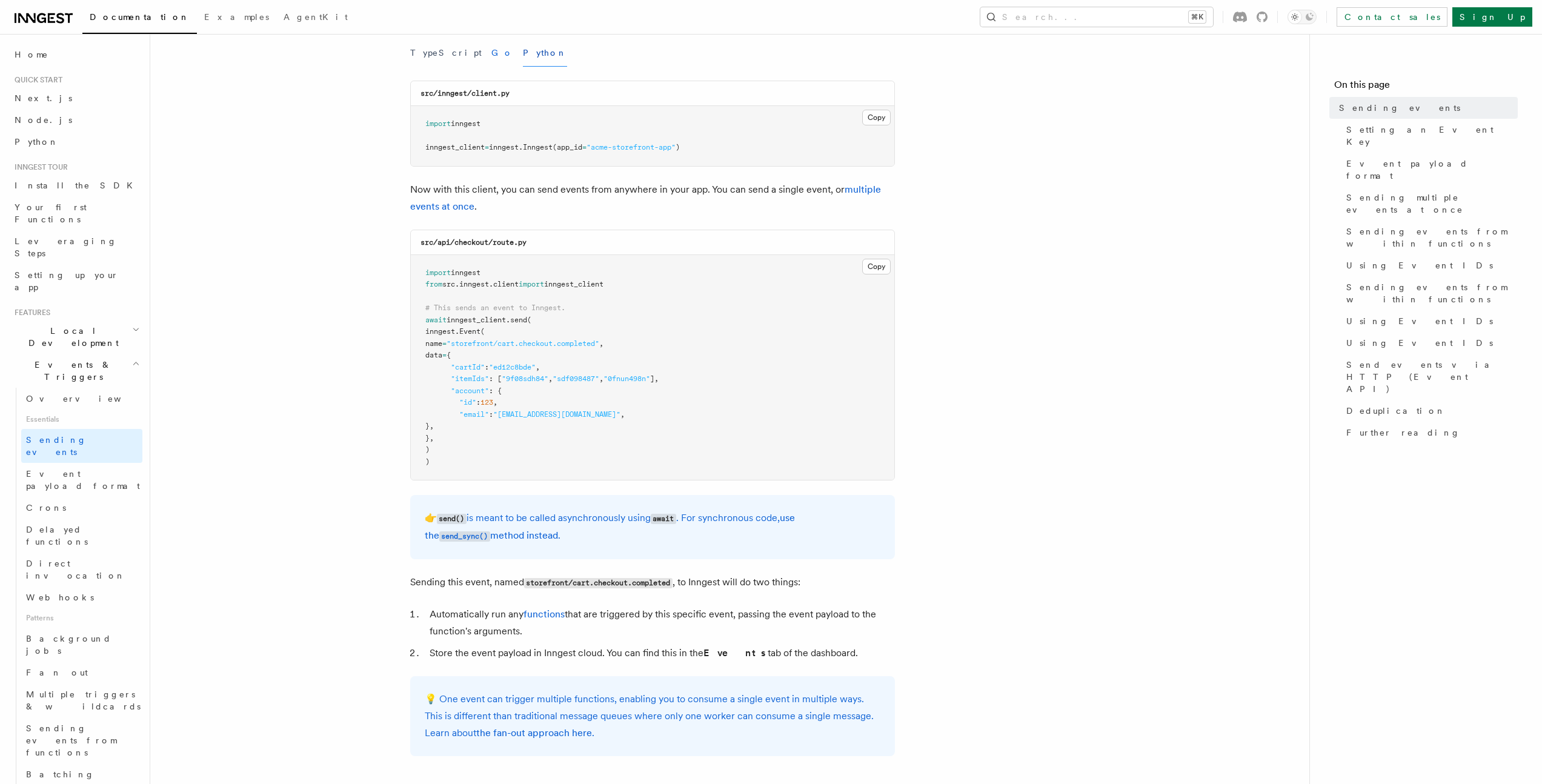
click at [491, 58] on button "Go" at bounding box center [502, 53] width 22 height 27
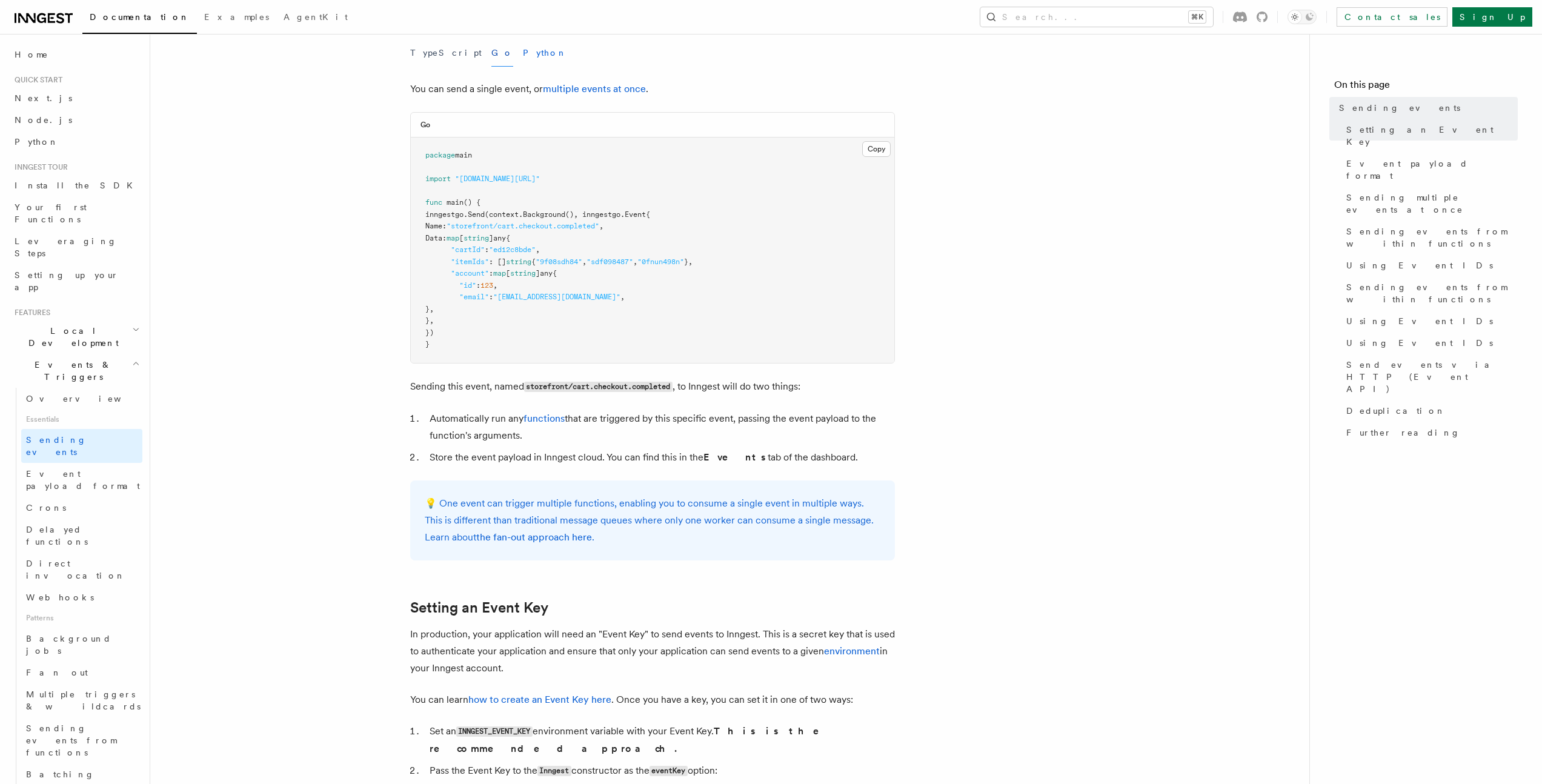
click at [523, 55] on button "Python" at bounding box center [545, 53] width 44 height 27
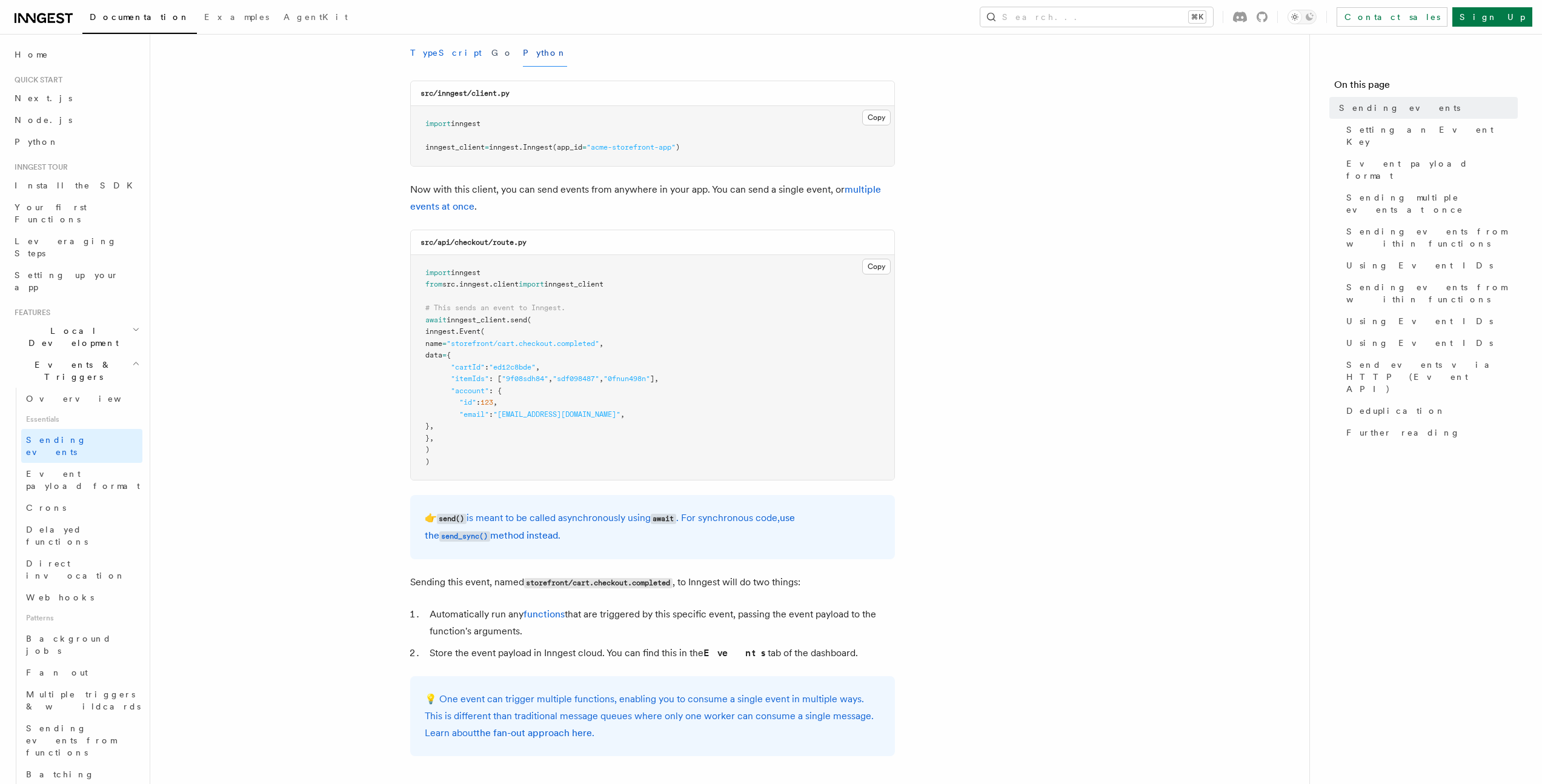
click at [433, 55] on button "TypeScript" at bounding box center [446, 53] width 72 height 27
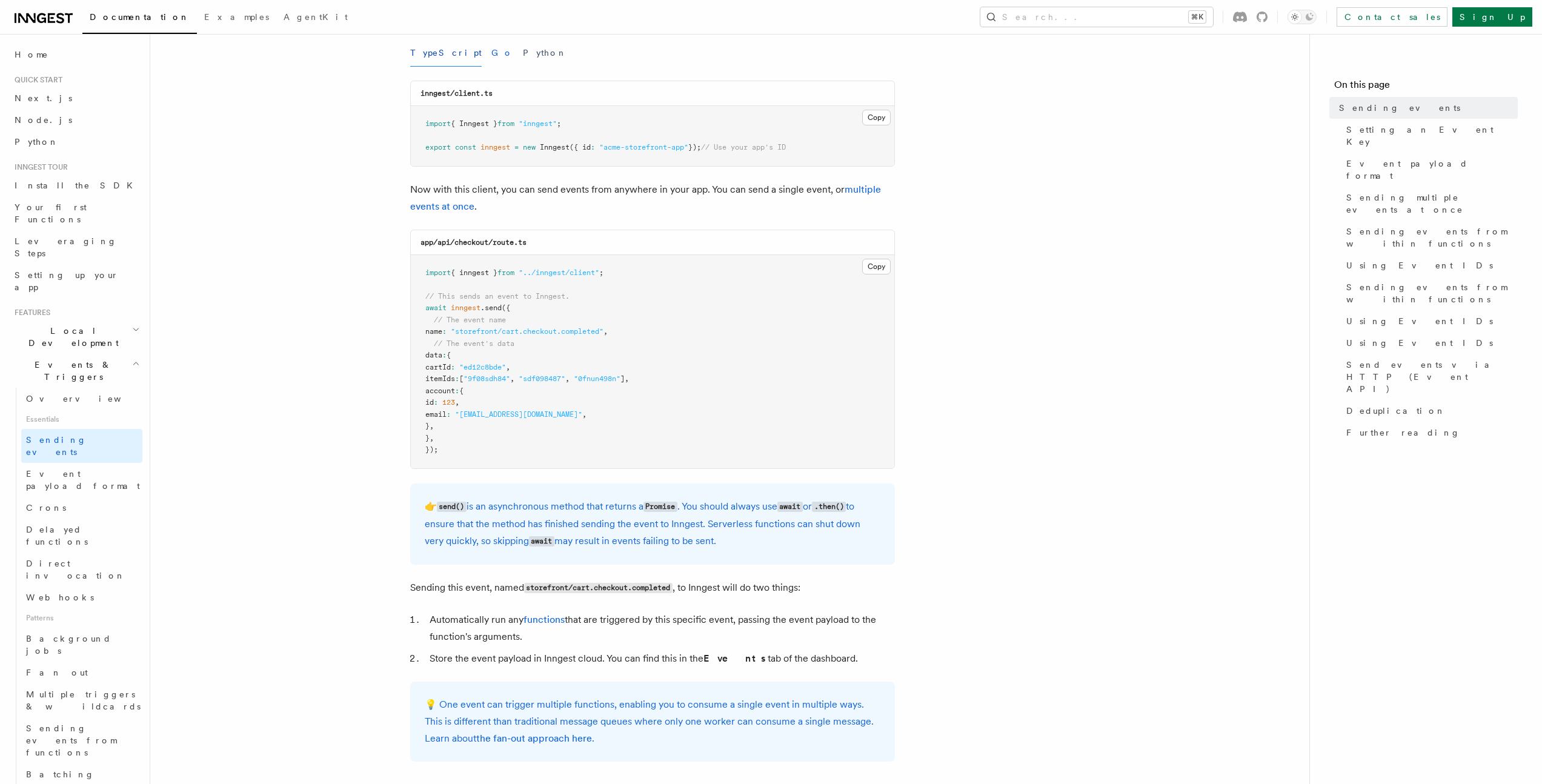
click at [491, 53] on button "Go" at bounding box center [502, 53] width 22 height 27
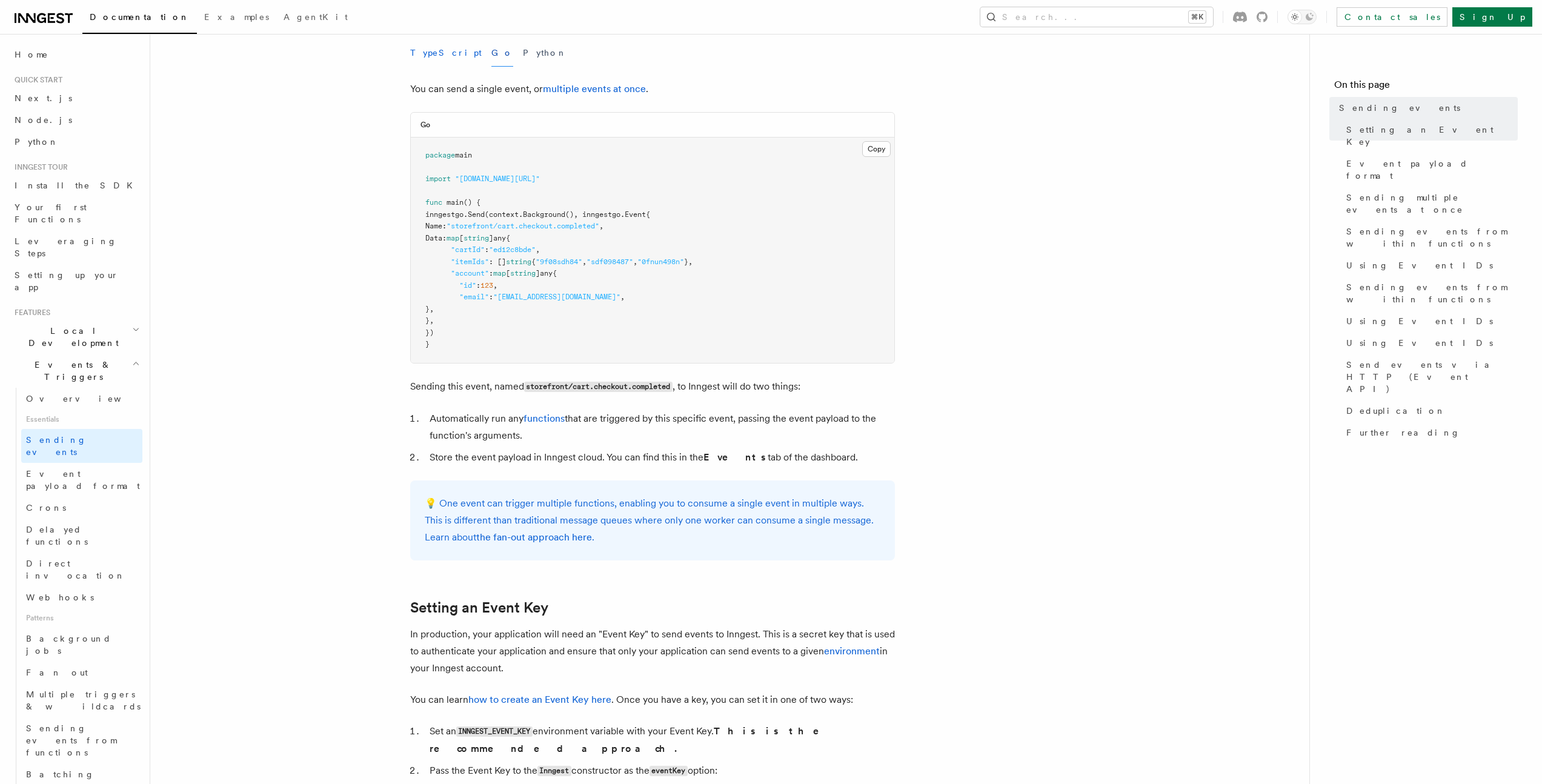
click at [440, 55] on button "TypeScript" at bounding box center [446, 53] width 72 height 27
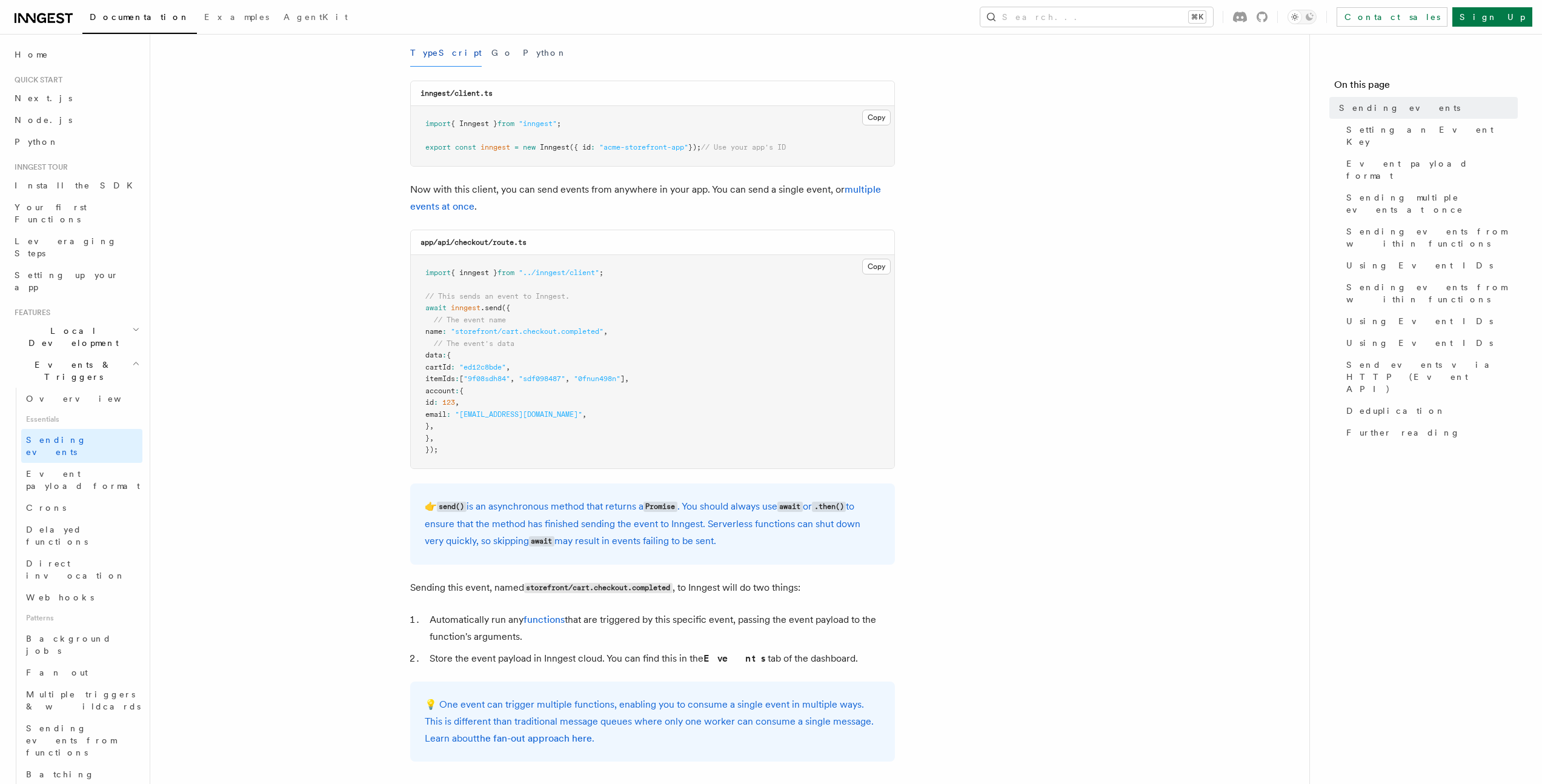
click at [476, 53] on div "TypeScript Go Python" at bounding box center [652, 53] width 484 height 27
click at [491, 54] on button "Go" at bounding box center [502, 53] width 22 height 27
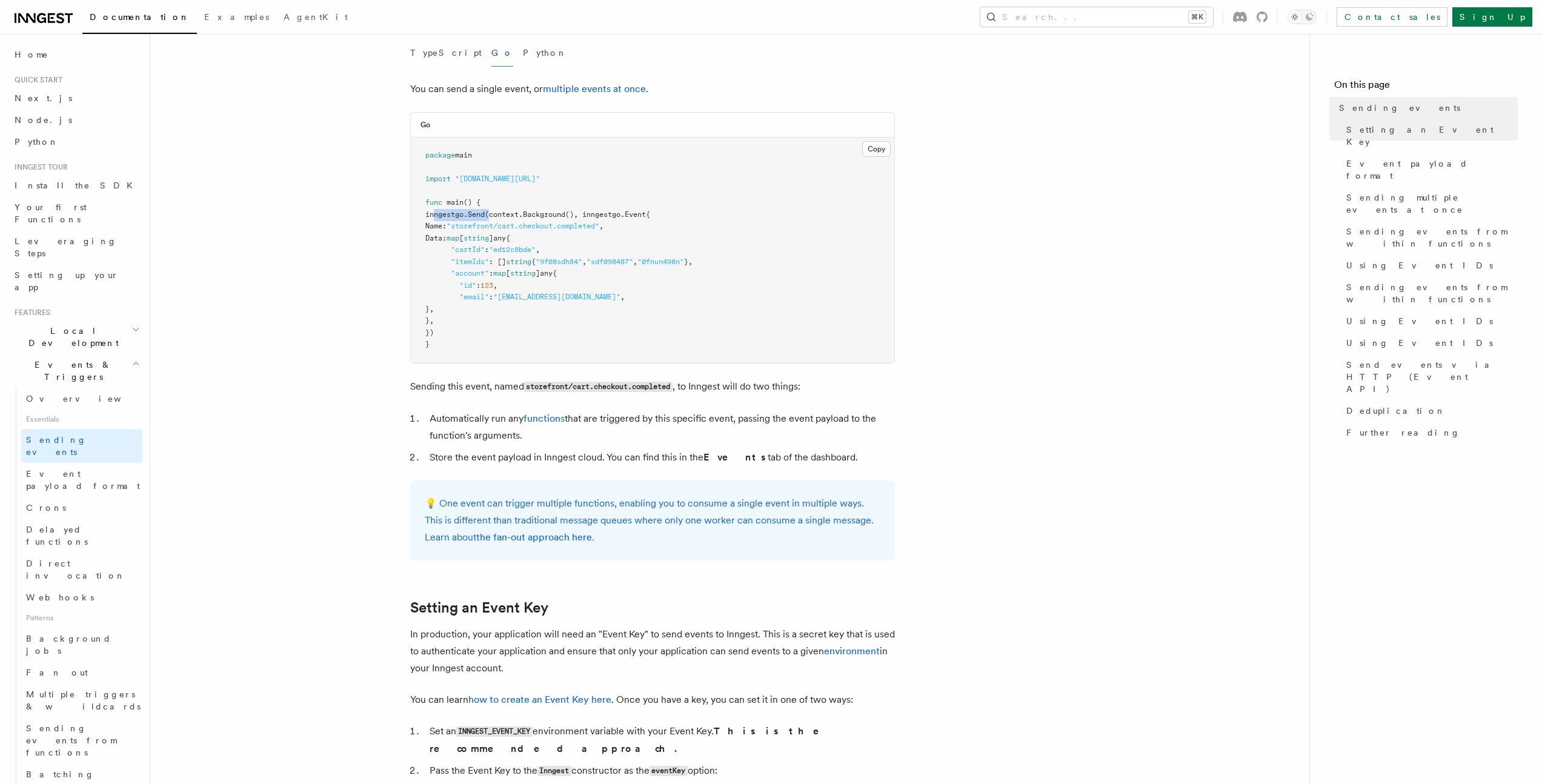
drag, startPoint x: 433, startPoint y: 213, endPoint x: 497, endPoint y: 213, distance: 64.0
click at [497, 213] on span "inngestgo. Send (context. Background (), inngestgo.Event{" at bounding box center [537, 215] width 225 height 9
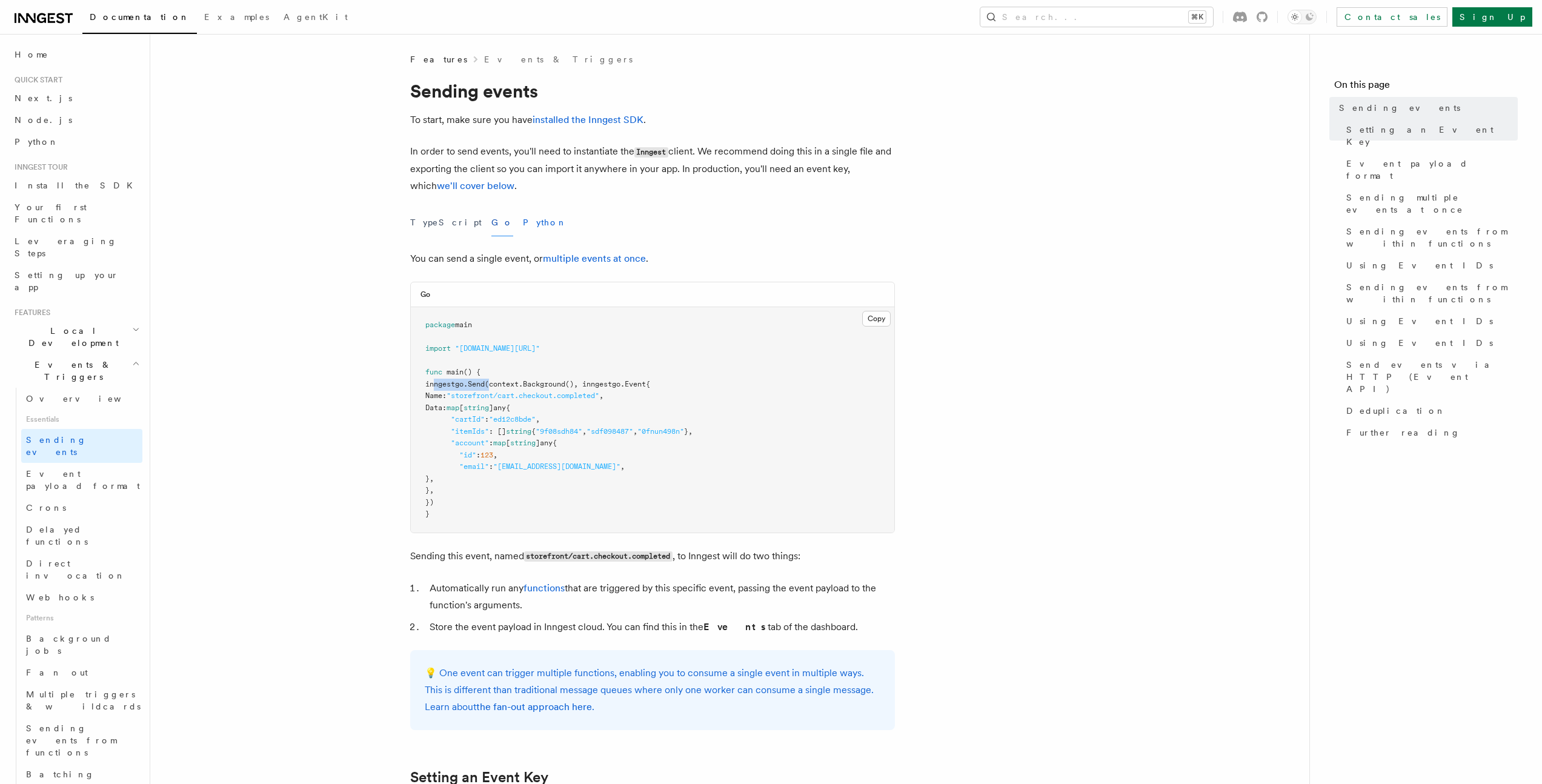
click at [523, 215] on button "Python" at bounding box center [545, 222] width 44 height 27
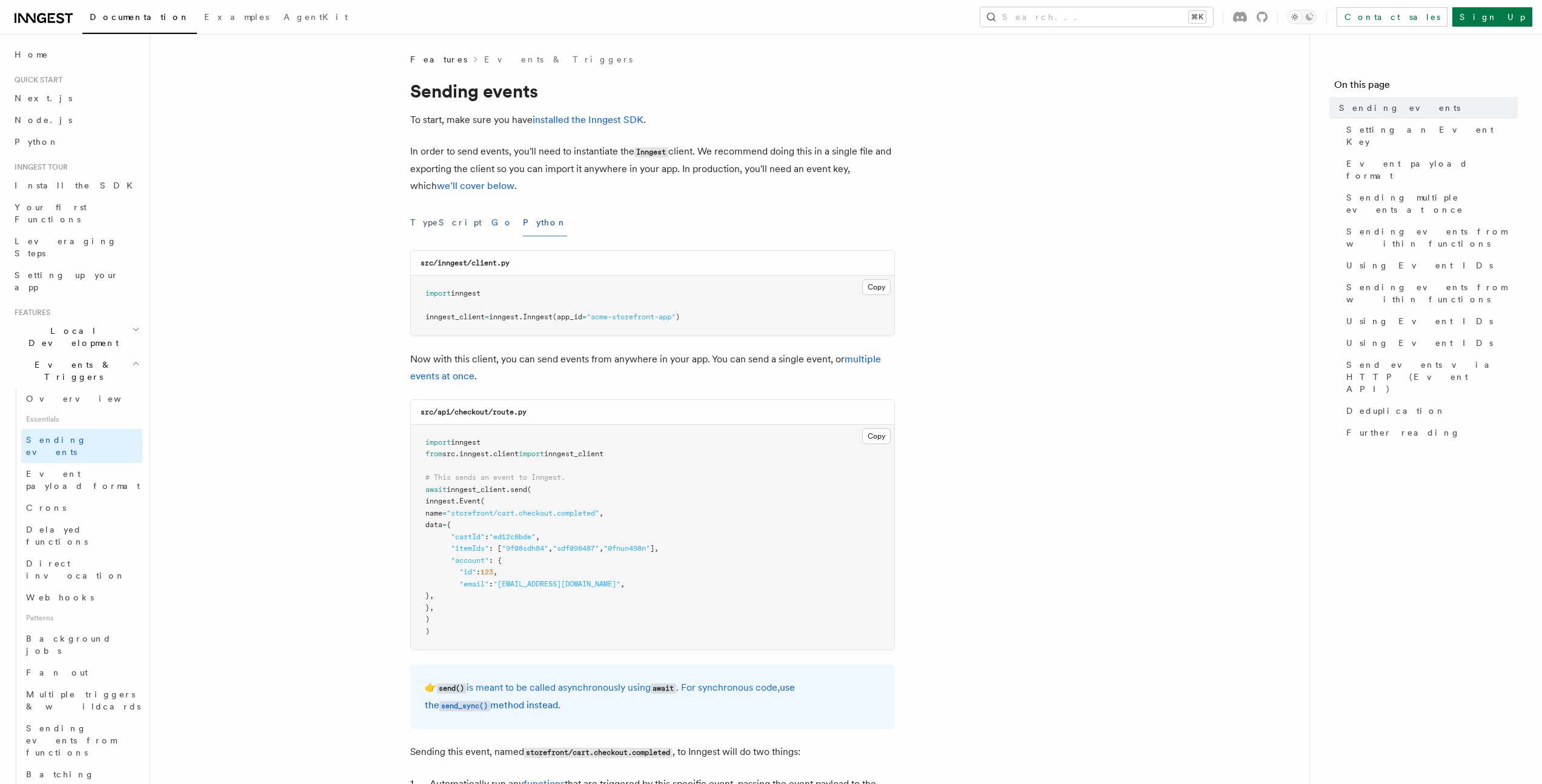
click at [491, 222] on button "Go" at bounding box center [502, 222] width 22 height 27
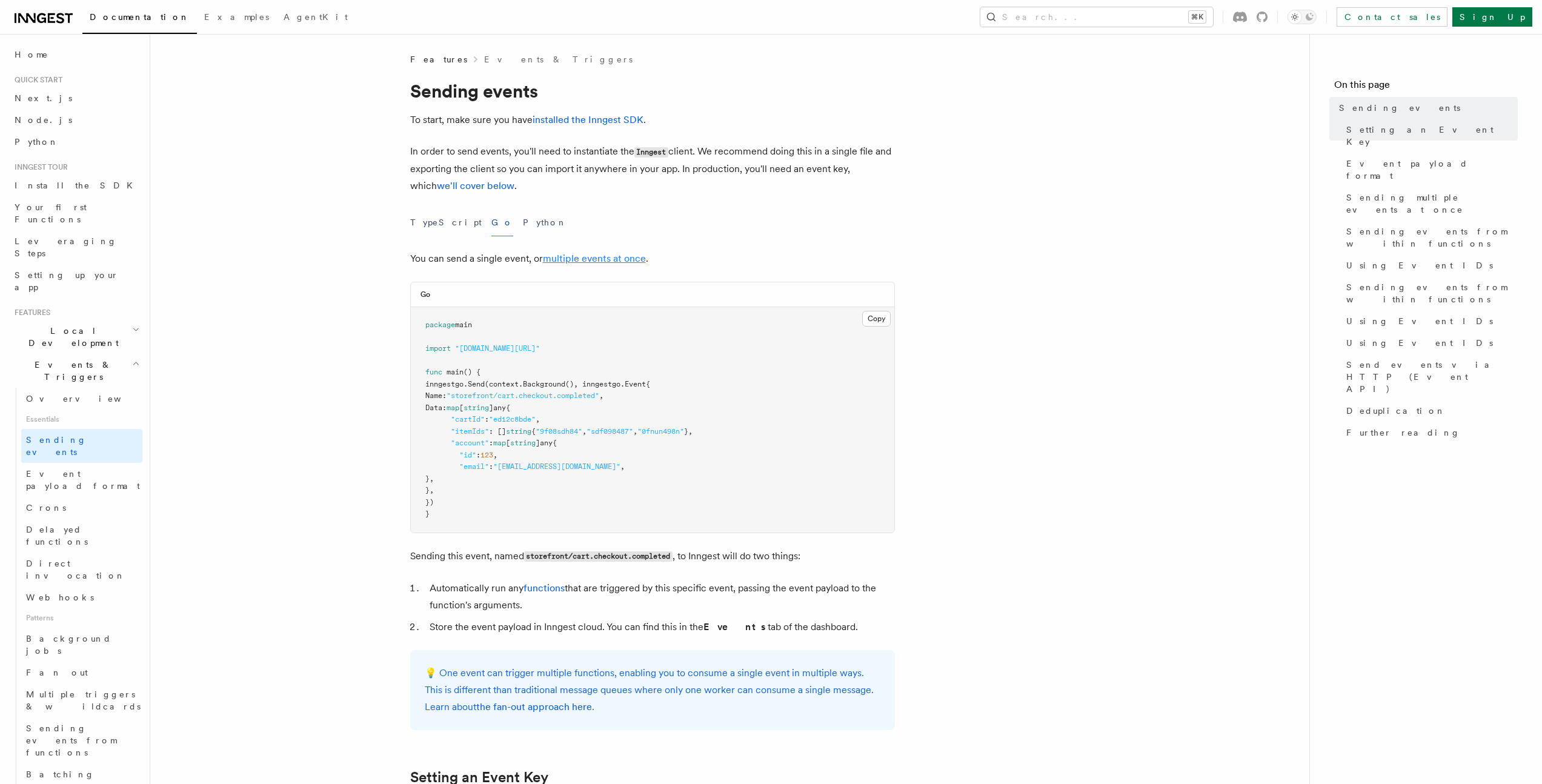
click at [587, 257] on link "multiple events at once" at bounding box center [593, 259] width 103 height 12
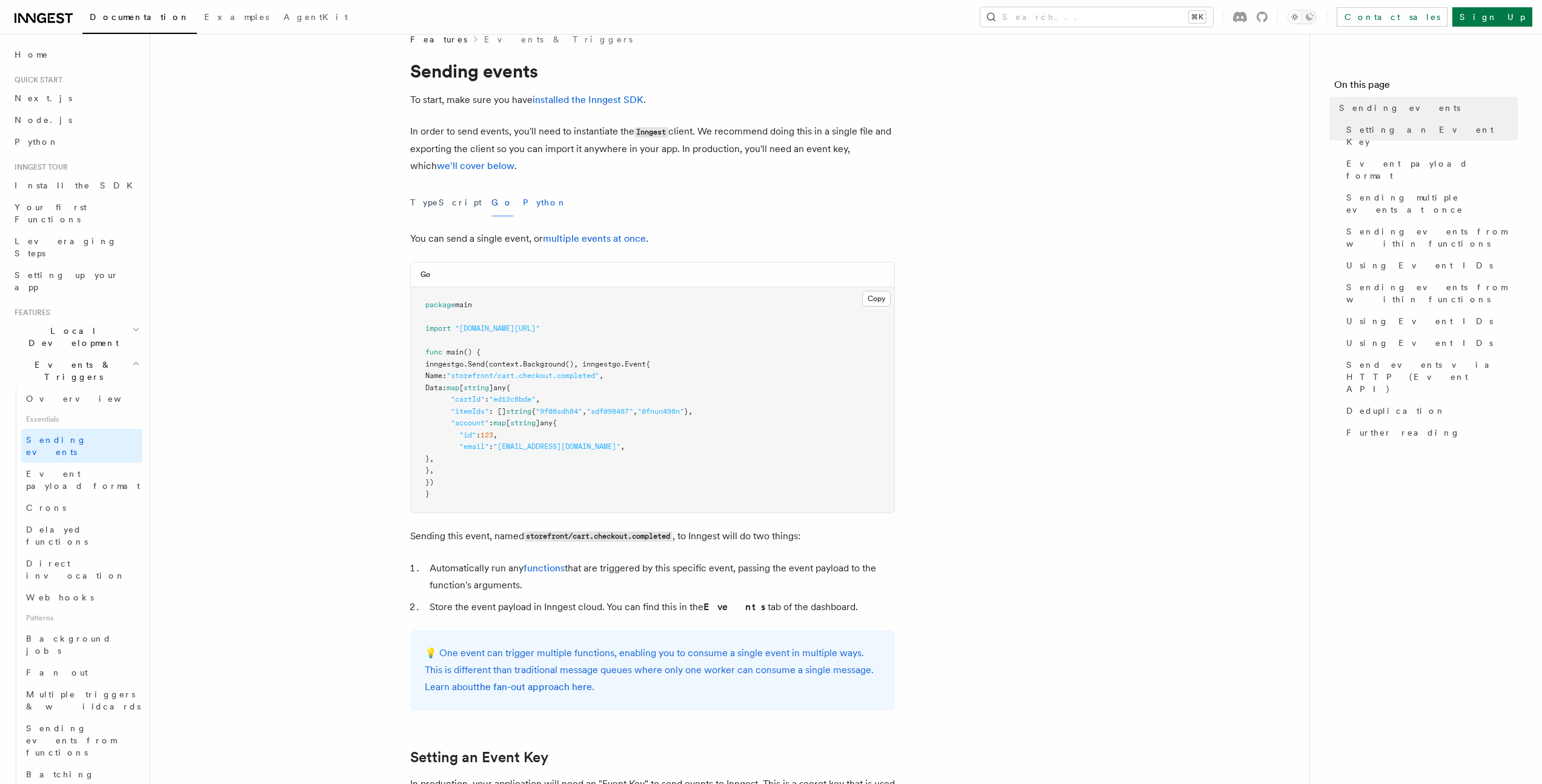
click at [523, 201] on button "Python" at bounding box center [545, 203] width 44 height 27
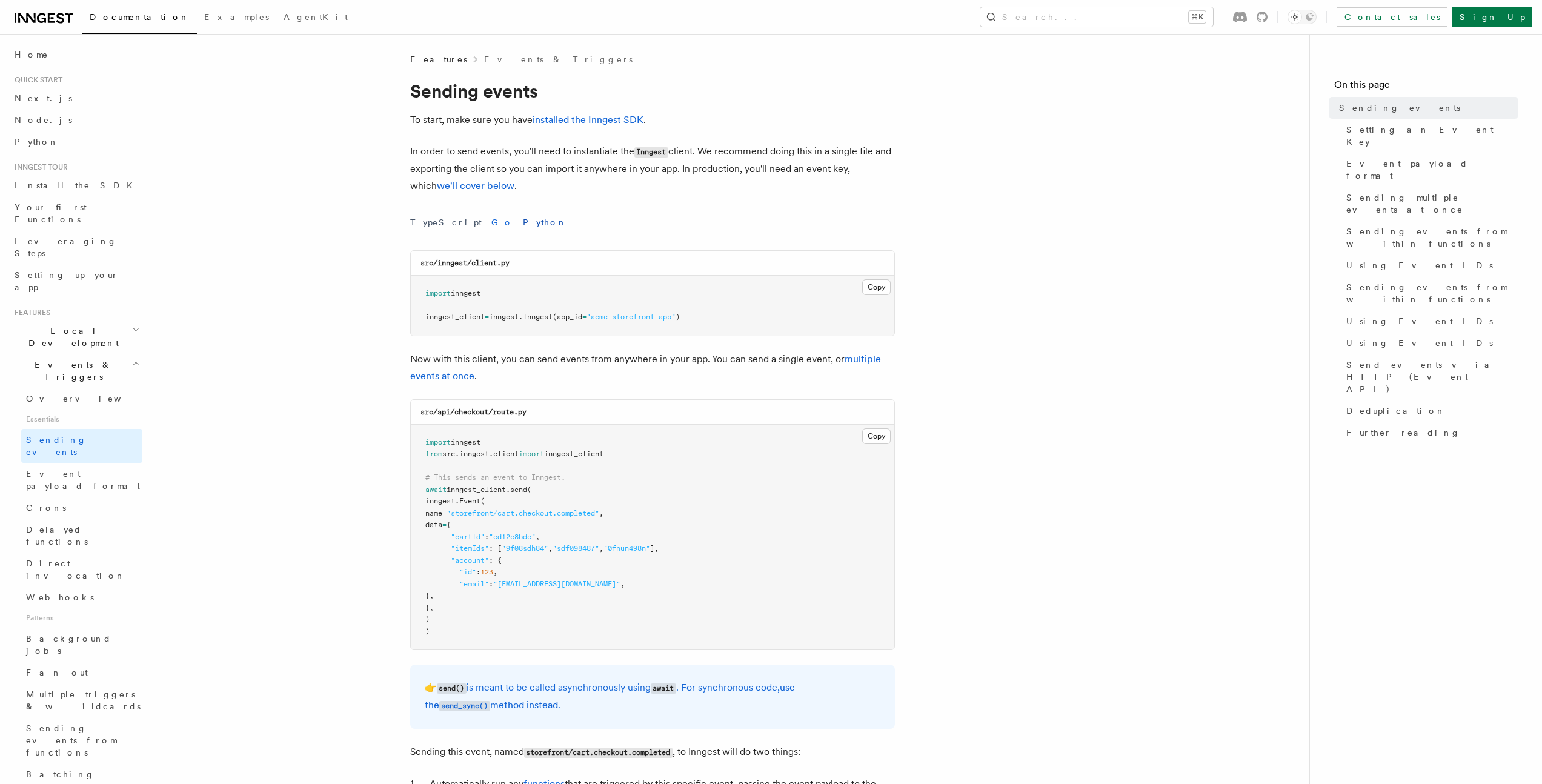
click at [491, 223] on button "Go" at bounding box center [502, 222] width 22 height 27
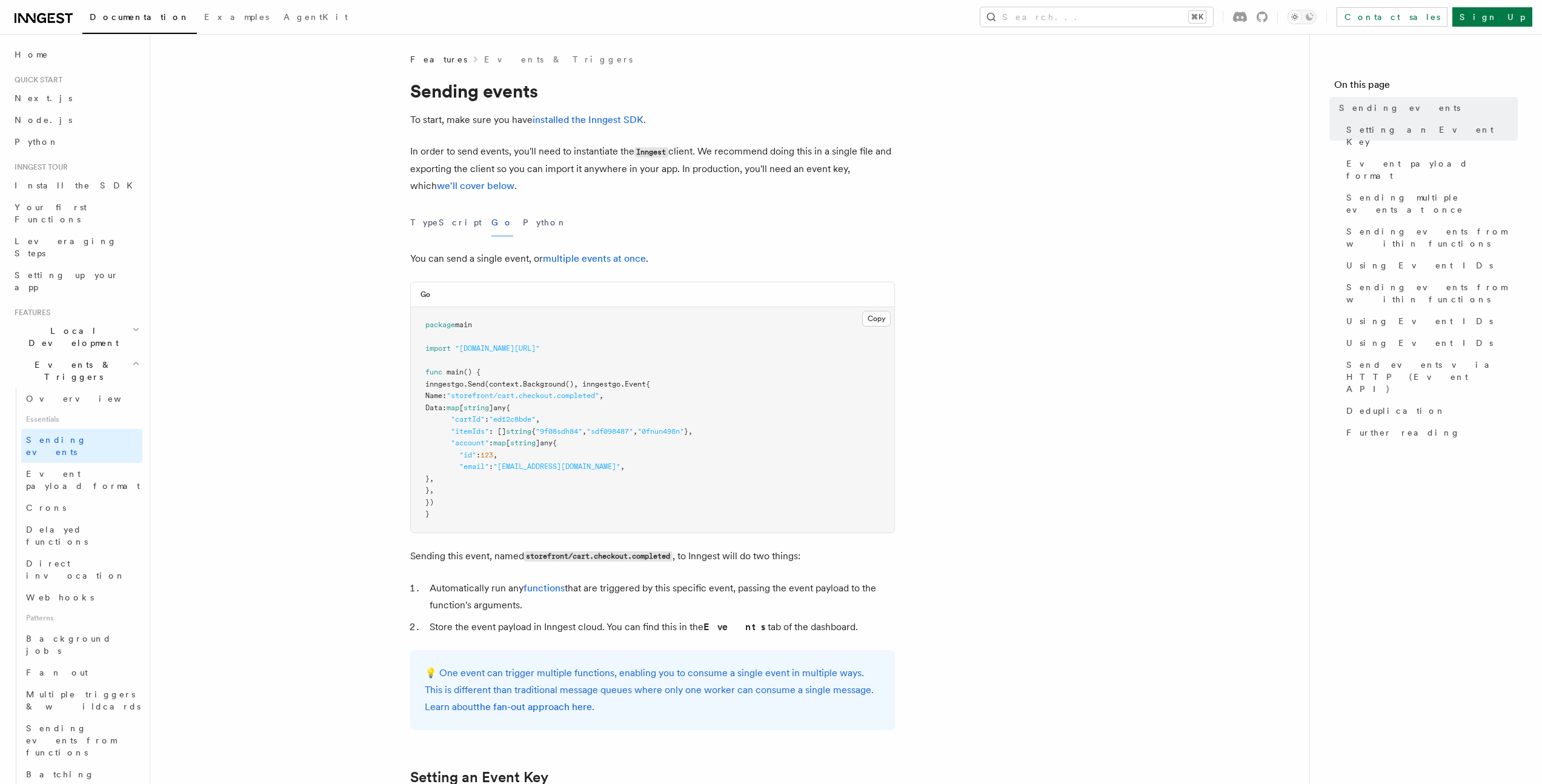
click at [826, 444] on pre "package main import "github.com/inngest/inngest-go" func main () { inngestgo. S…" at bounding box center [652, 420] width 484 height 226
drag, startPoint x: 433, startPoint y: 385, endPoint x: 732, endPoint y: 384, distance: 299.0
click at [732, 384] on pre "package main import "github.com/inngest/inngest-go" func main () { inngestgo. S…" at bounding box center [652, 420] width 484 height 226
drag, startPoint x: 430, startPoint y: 381, endPoint x: 763, endPoint y: 382, distance: 333.0
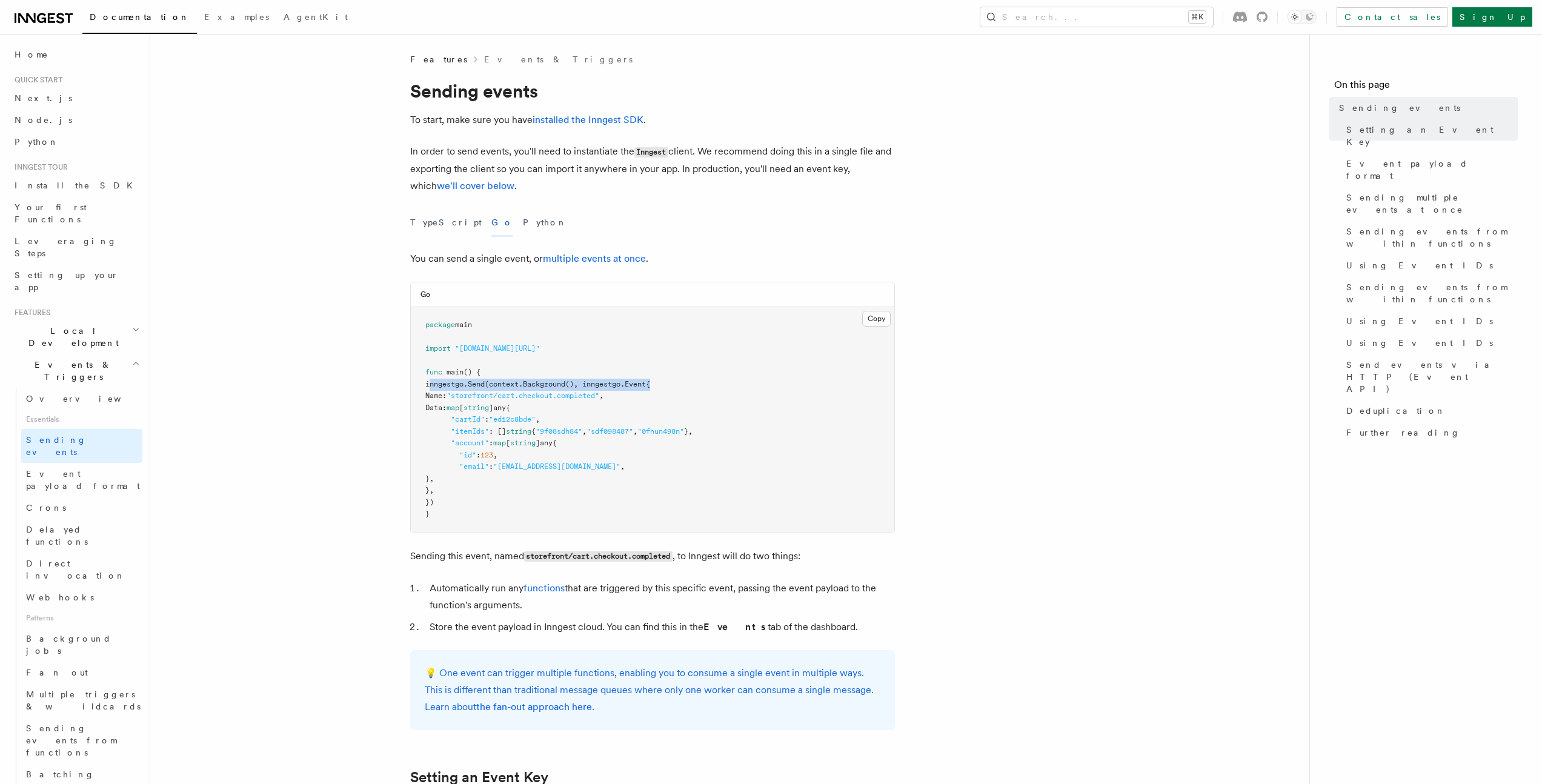
click at [763, 382] on pre "package main import "github.com/inngest/inngest-go" func main () { inngestgo. S…" at bounding box center [652, 420] width 484 height 226
click at [523, 221] on button "Python" at bounding box center [545, 222] width 44 height 27
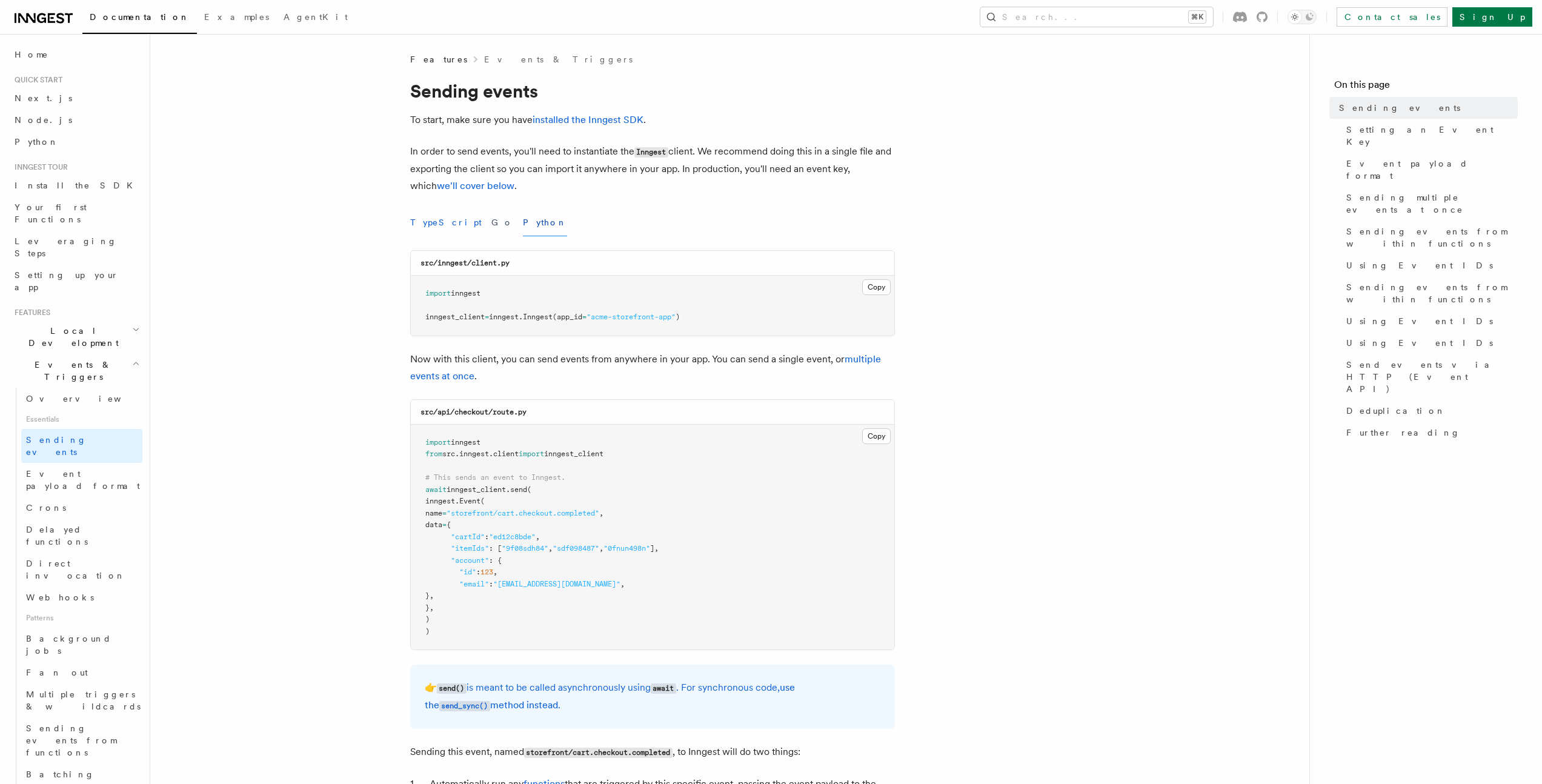
click at [427, 224] on button "TypeScript" at bounding box center [446, 222] width 72 height 27
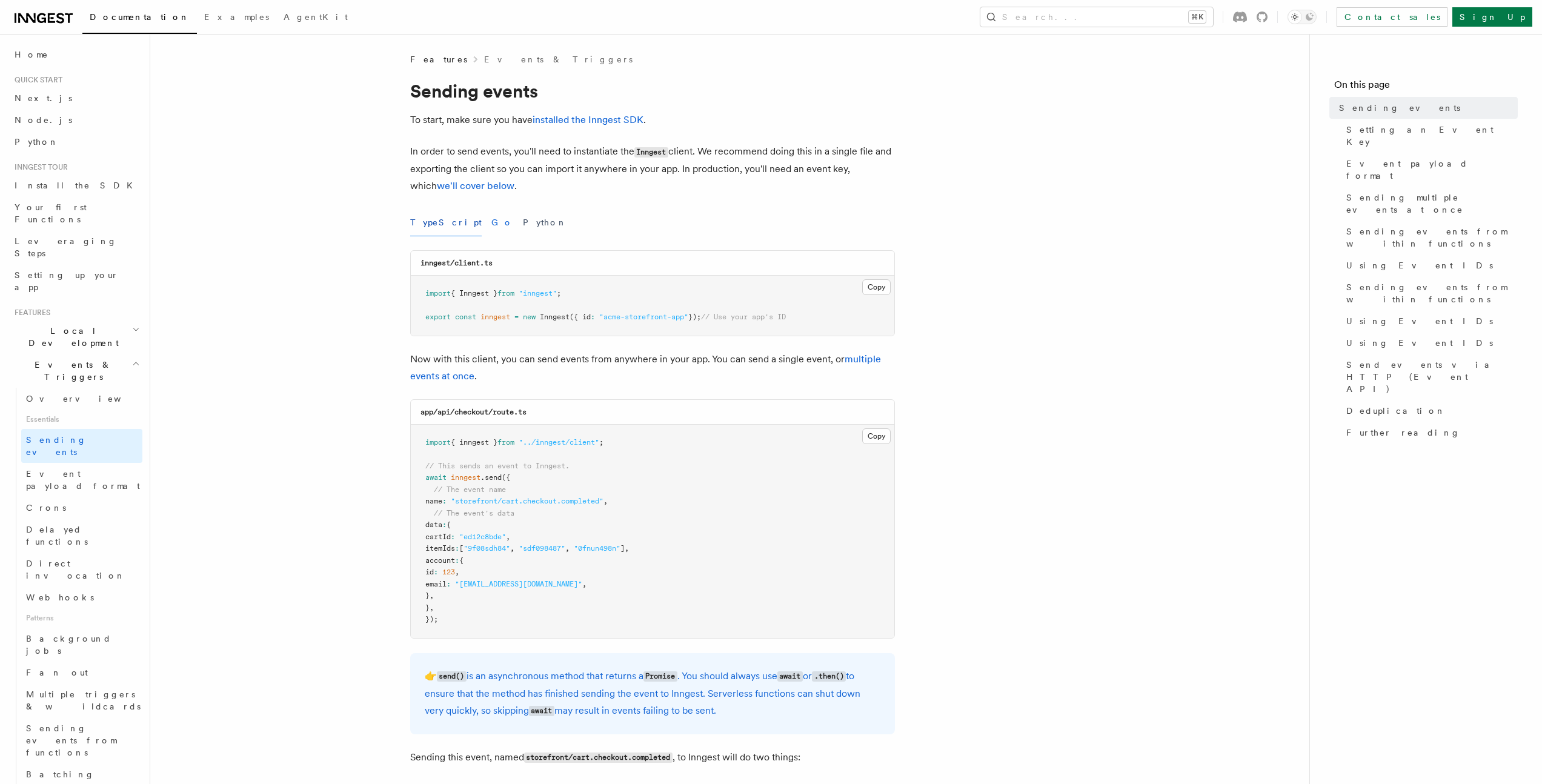
click at [491, 224] on button "Go" at bounding box center [502, 222] width 22 height 27
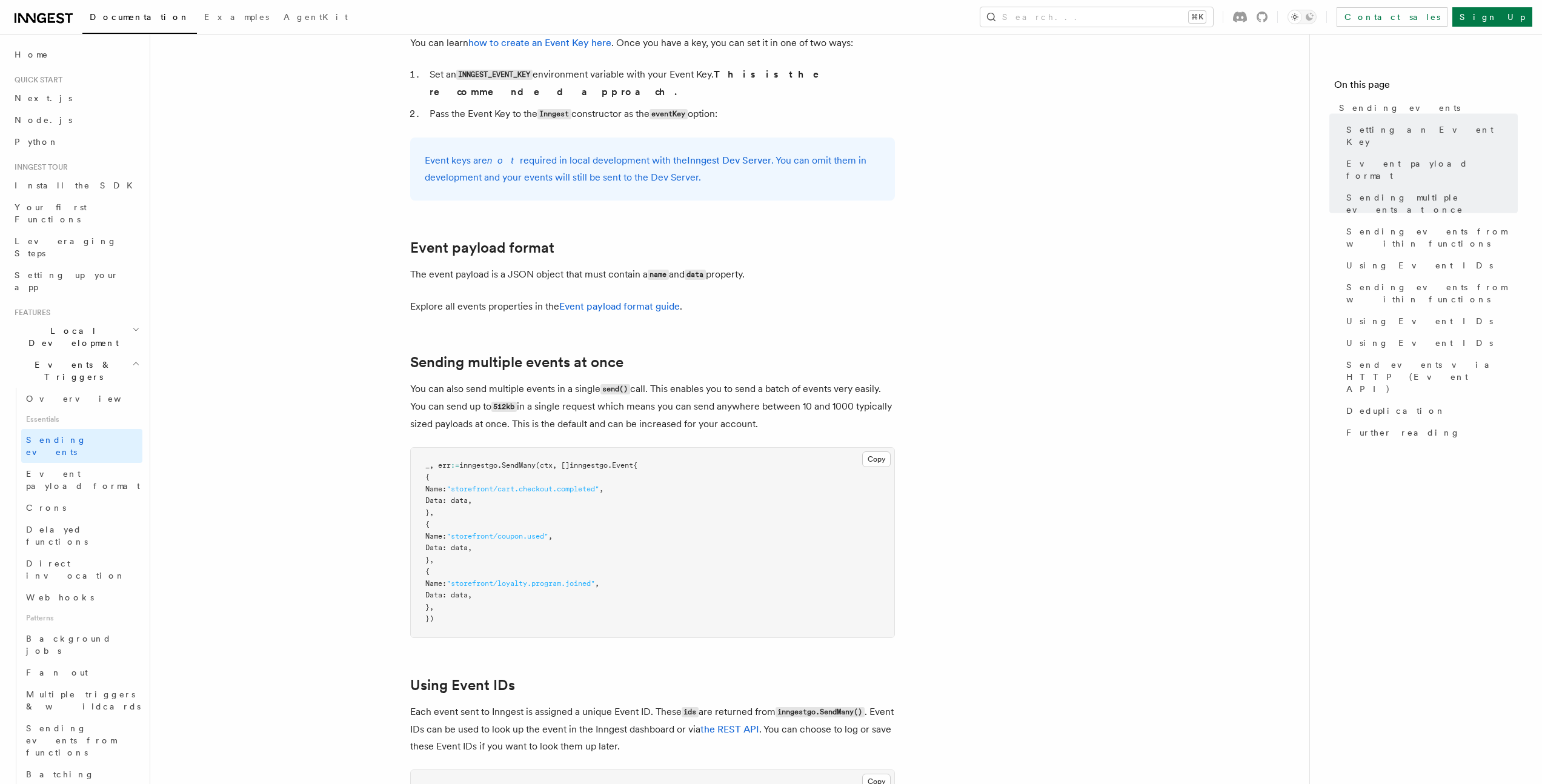
scroll to position [874, 0]
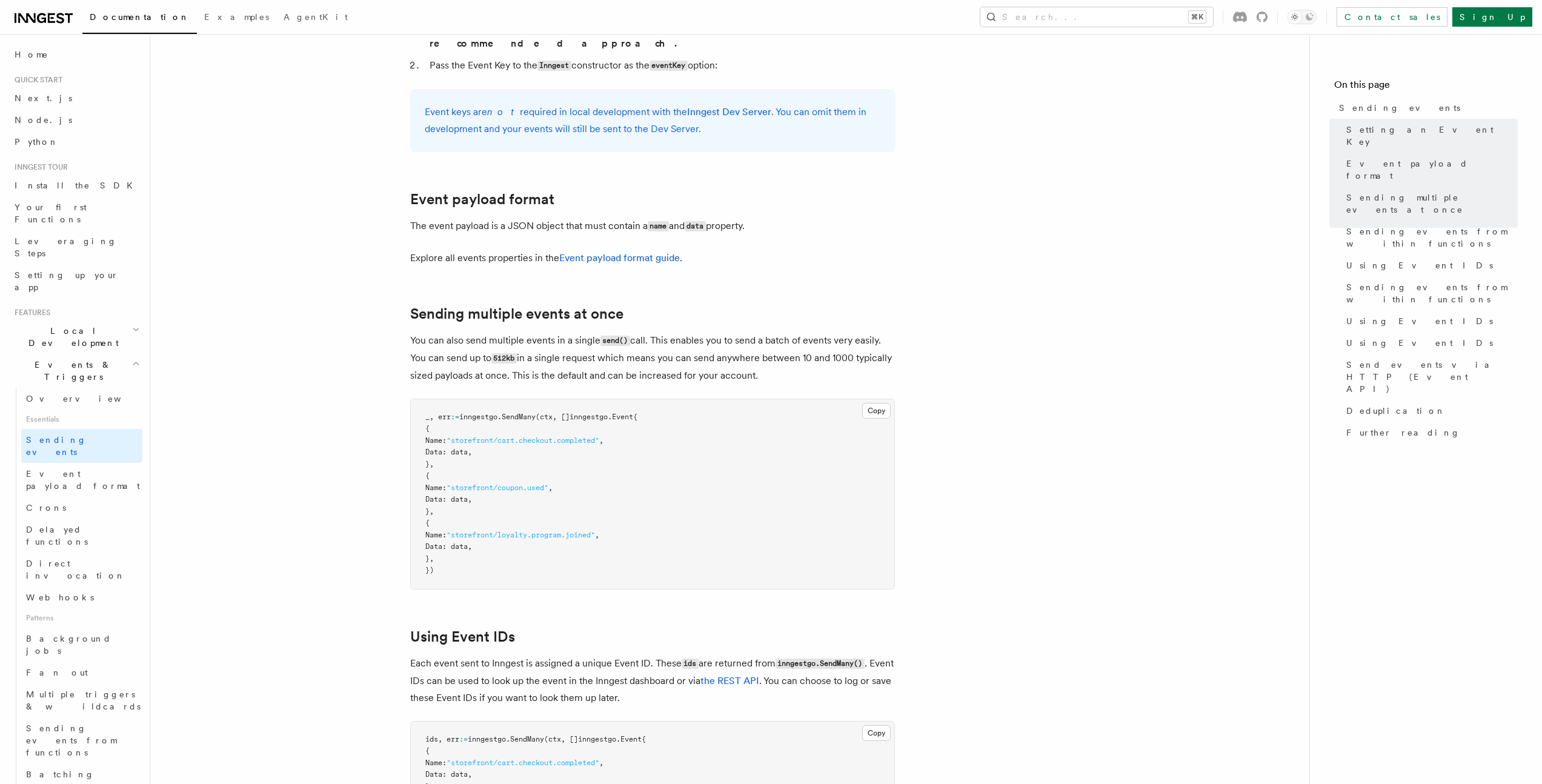
click at [520, 412] on span "SendMany" at bounding box center [519, 416] width 34 height 9
copy span "SendMany"
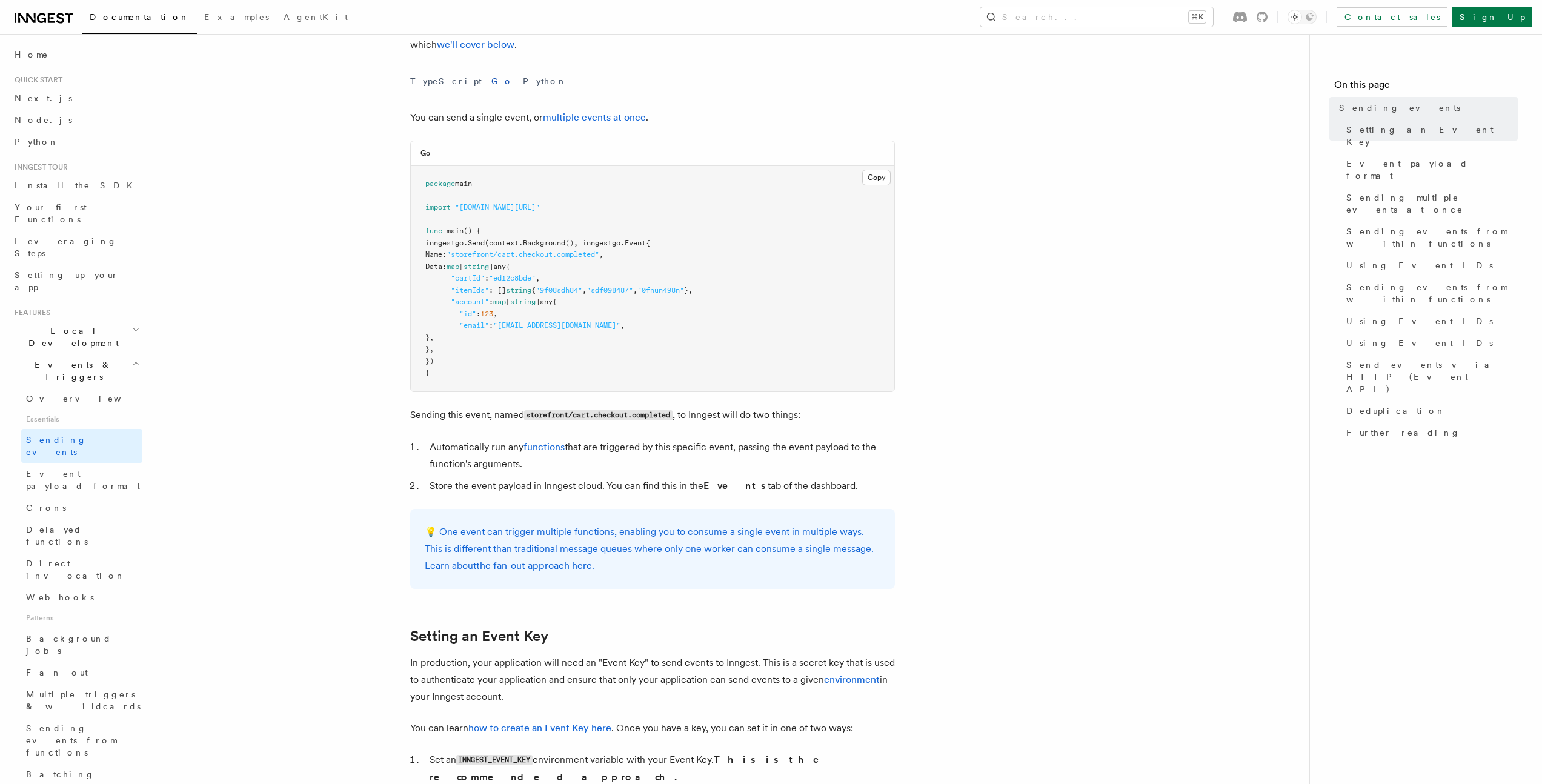
scroll to position [0, 0]
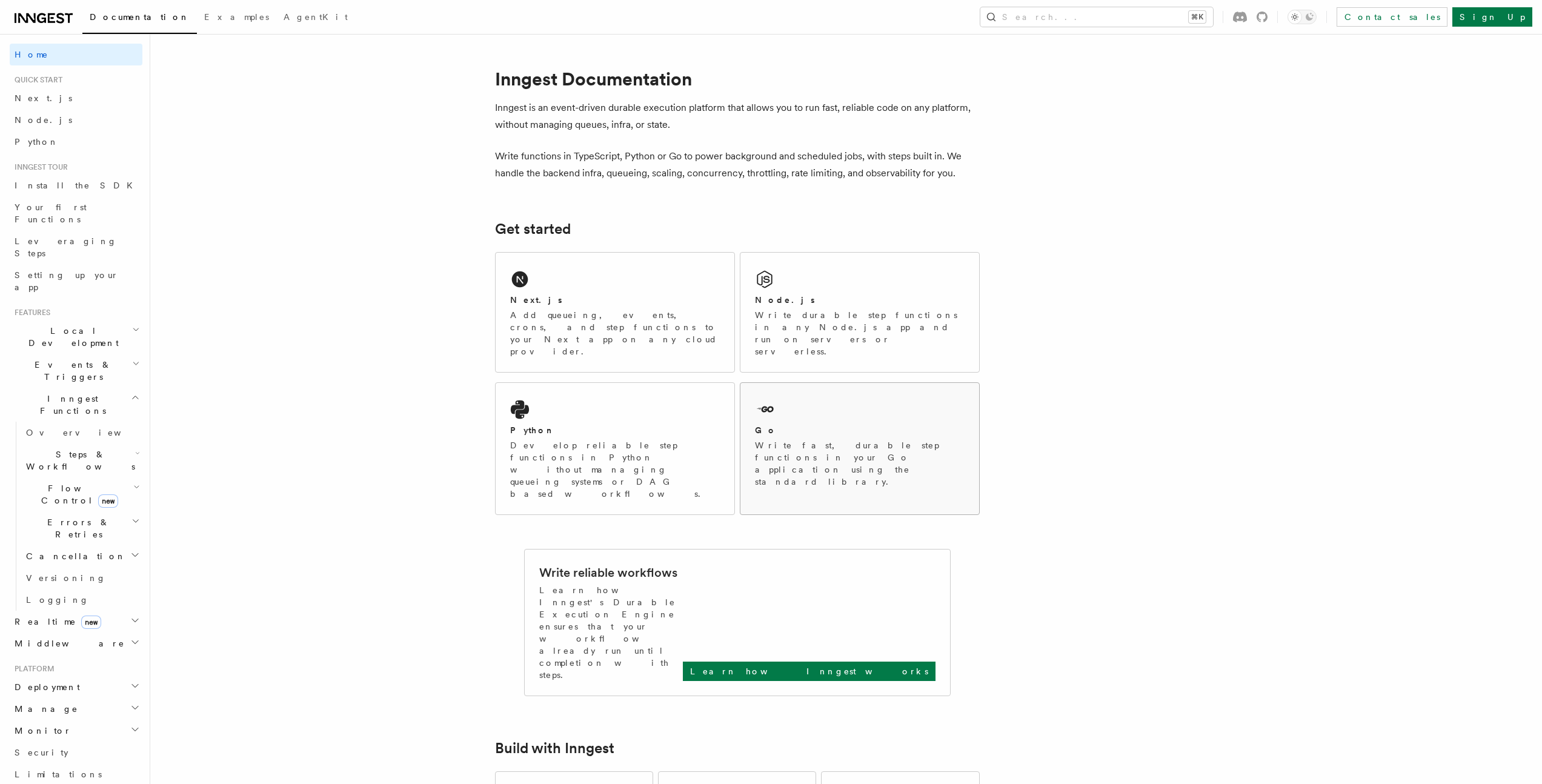
click at [908, 439] on p "Write fast, durable step functions in your Go application using the standard li…" at bounding box center [859, 463] width 209 height 49
